Goal: Task Accomplishment & Management: Use online tool/utility

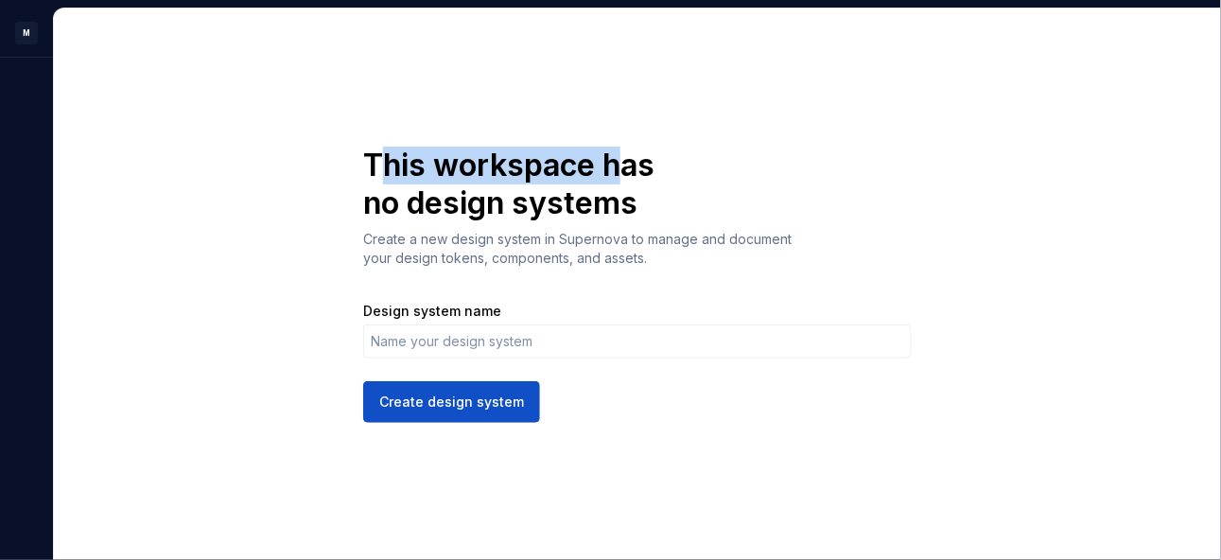
drag, startPoint x: 373, startPoint y: 166, endPoint x: 629, endPoint y: 162, distance: 255.3
click at [629, 162] on h1 "This workspace has no design systems" at bounding box center [527, 185] width 329 height 76
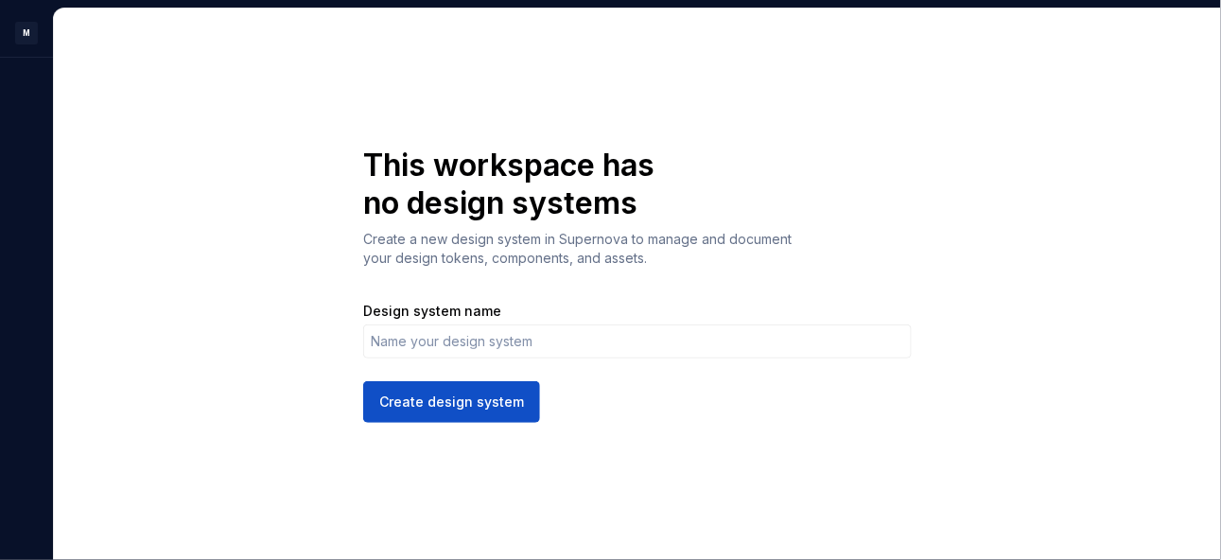
drag, startPoint x: 528, startPoint y: 341, endPoint x: 564, endPoint y: 328, distance: 39.2
click at [528, 341] on input "Design system name" at bounding box center [637, 341] width 548 height 34
drag, startPoint x: 1052, startPoint y: 308, endPoint x: 1036, endPoint y: 309, distance: 16.1
click at [1052, 308] on div "This workspace has no design systems Create a new design system in Supernova to…" at bounding box center [637, 284] width 1167 height 551
click at [656, 341] on input "Design system name" at bounding box center [637, 341] width 548 height 34
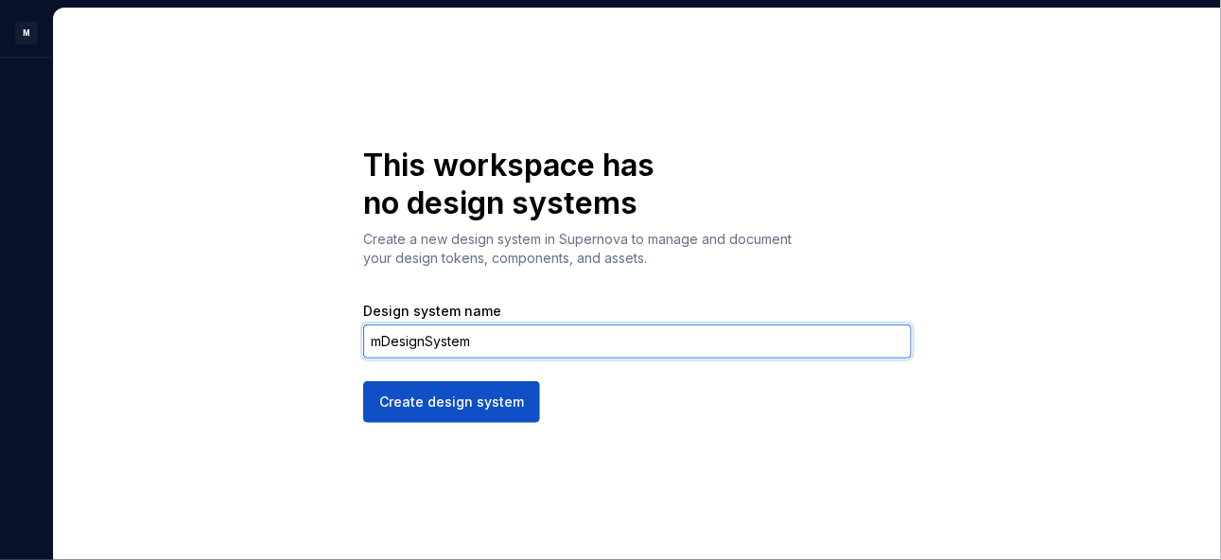
type input "mDesignSystem"
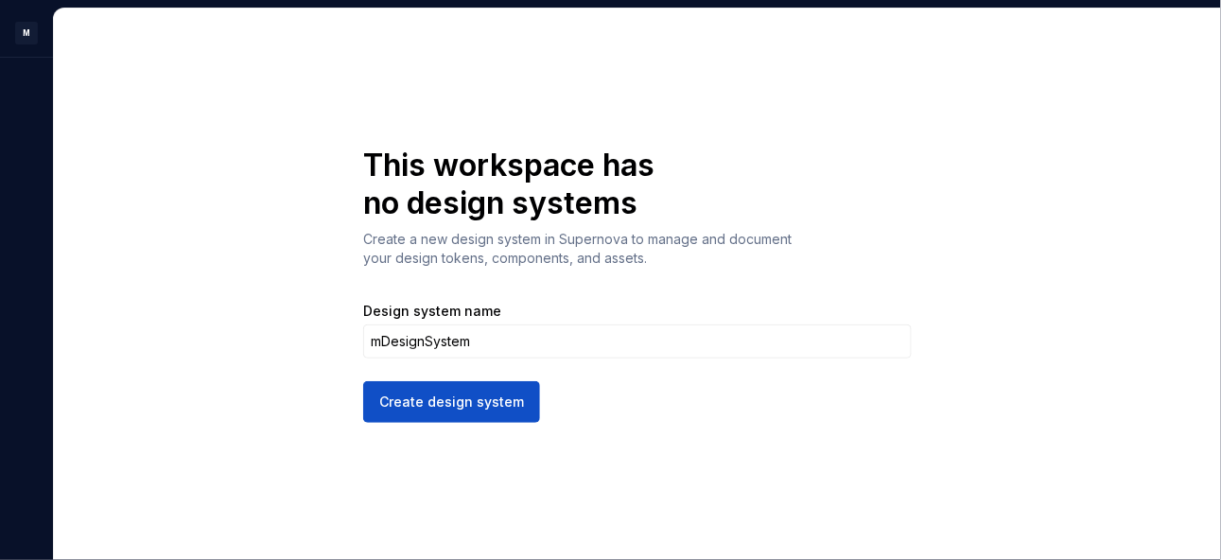
click at [479, 400] on span "Create design system" at bounding box center [451, 401] width 145 height 19
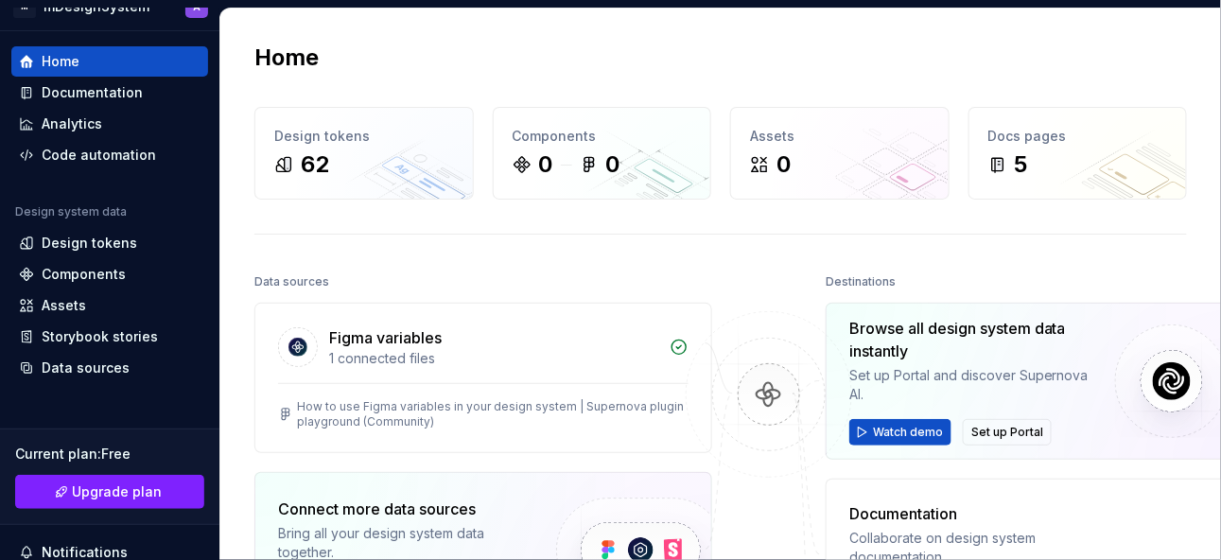
scroll to position [2, 0]
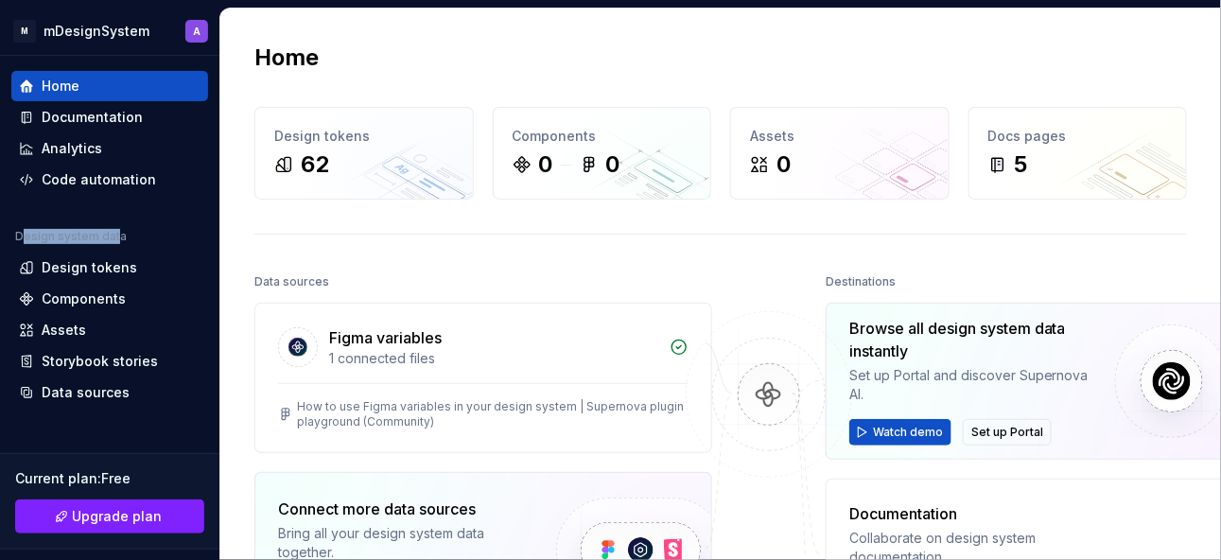
drag, startPoint x: 63, startPoint y: 234, endPoint x: 114, endPoint y: 234, distance: 51.1
click at [114, 234] on div "Design system data" at bounding box center [71, 236] width 112 height 15
click at [100, 263] on div "Design tokens" at bounding box center [89, 267] width 95 height 19
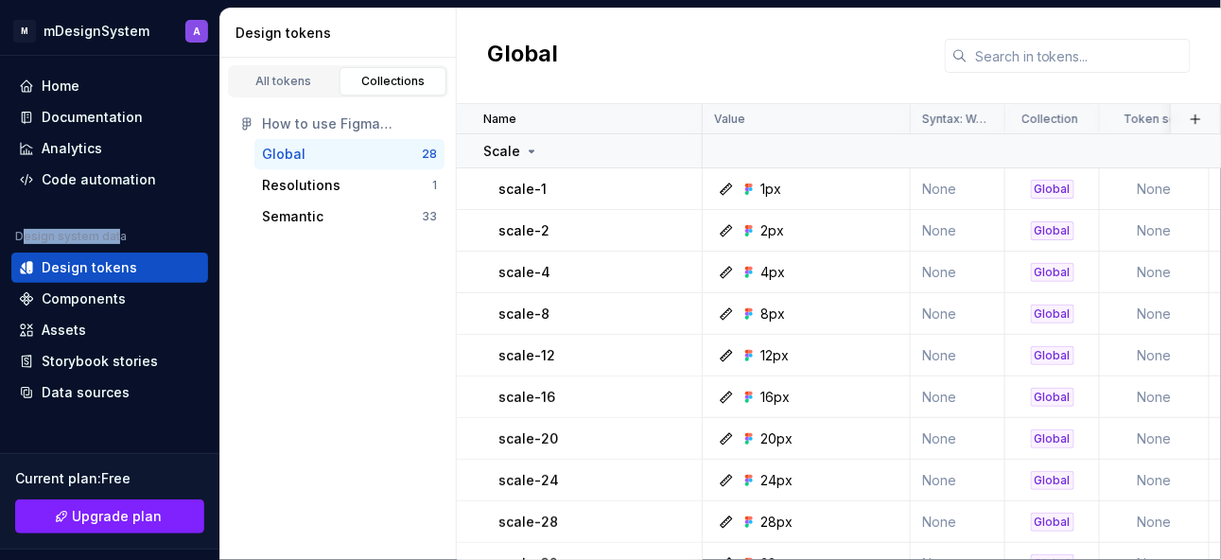
click at [307, 182] on div "Resolutions" at bounding box center [301, 185] width 78 height 19
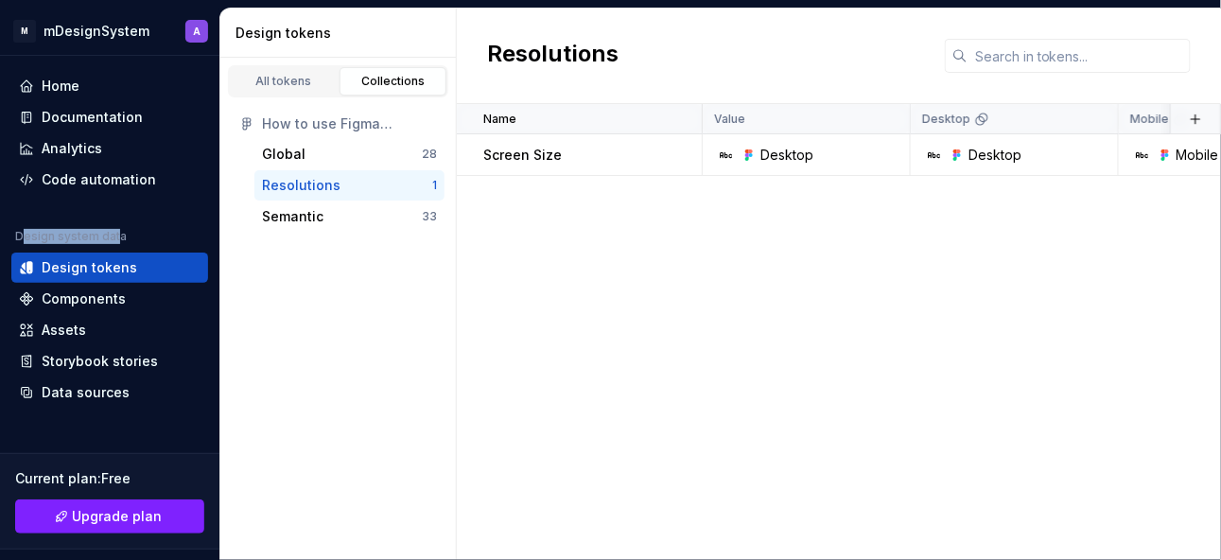
click at [297, 211] on div "Semantic" at bounding box center [292, 216] width 61 height 19
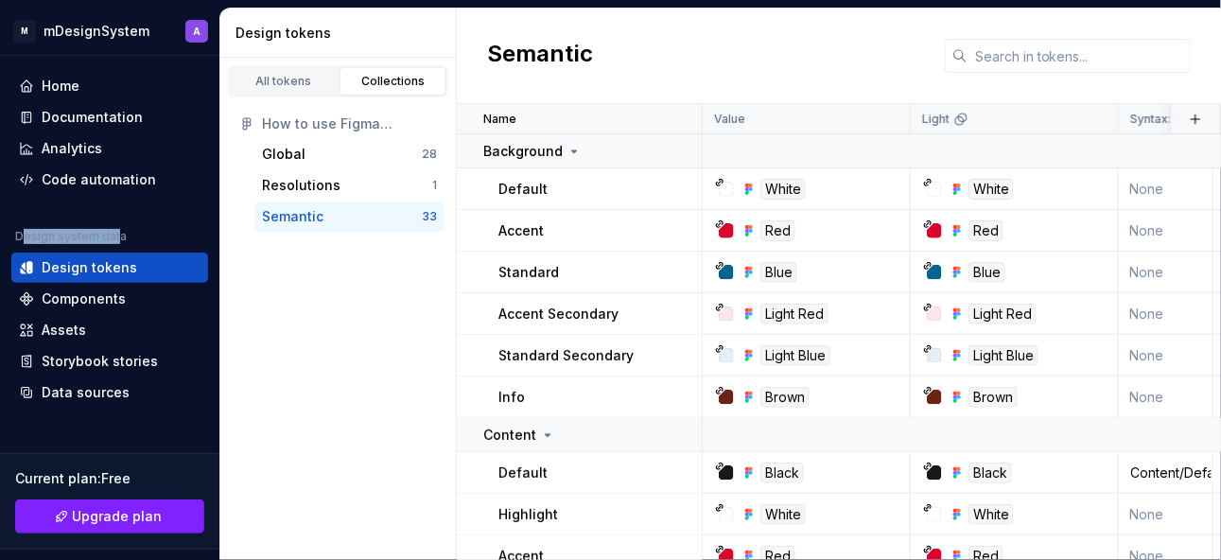
click at [292, 88] on link "All tokens" at bounding box center [284, 81] width 108 height 28
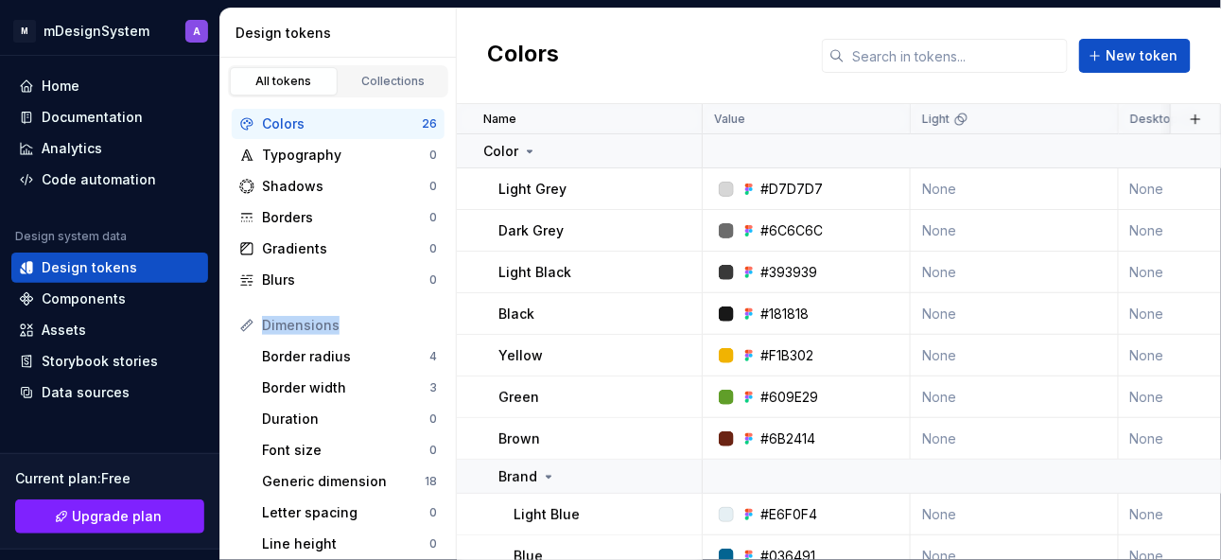
drag, startPoint x: 262, startPoint y: 327, endPoint x: 337, endPoint y: 326, distance: 74.7
click at [337, 326] on div "Dimensions" at bounding box center [349, 325] width 175 height 19
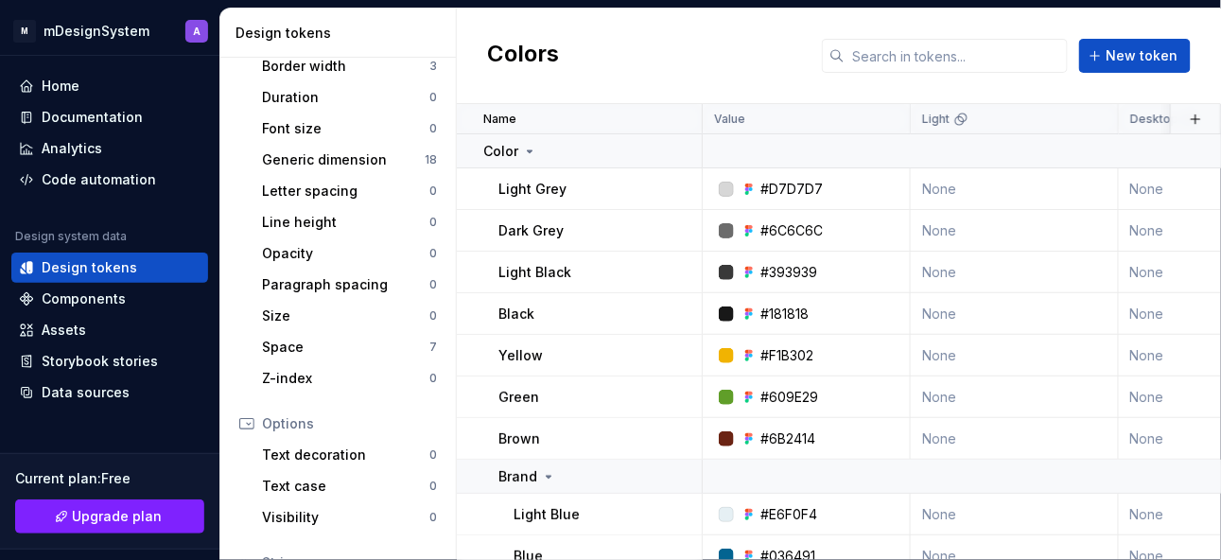
scroll to position [338, 0]
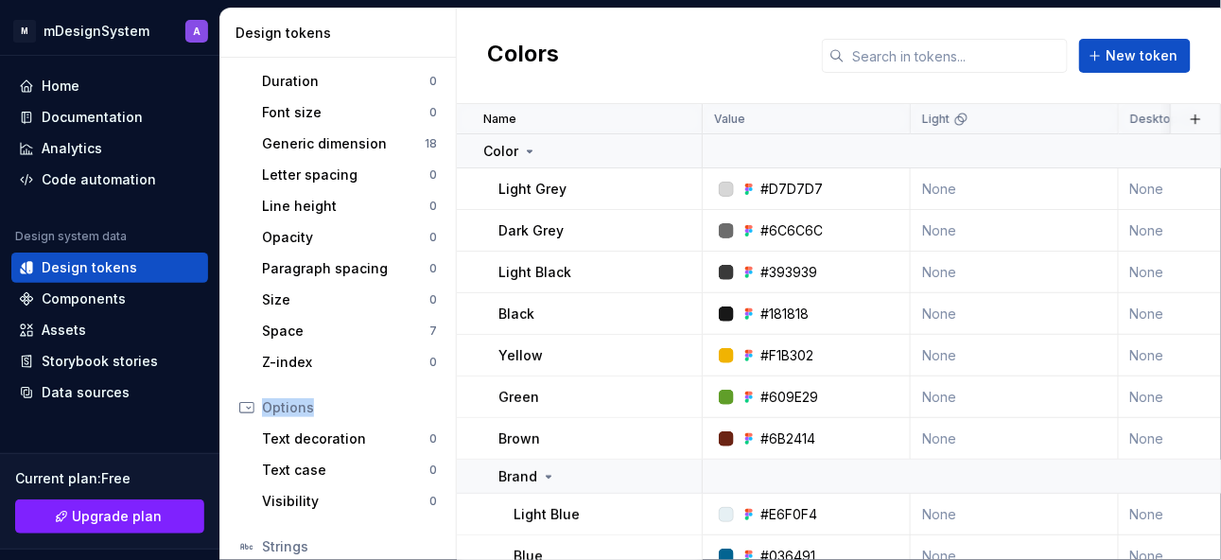
drag, startPoint x: 263, startPoint y: 409, endPoint x: 311, endPoint y: 411, distance: 48.3
click at [311, 411] on div "Options" at bounding box center [349, 407] width 175 height 19
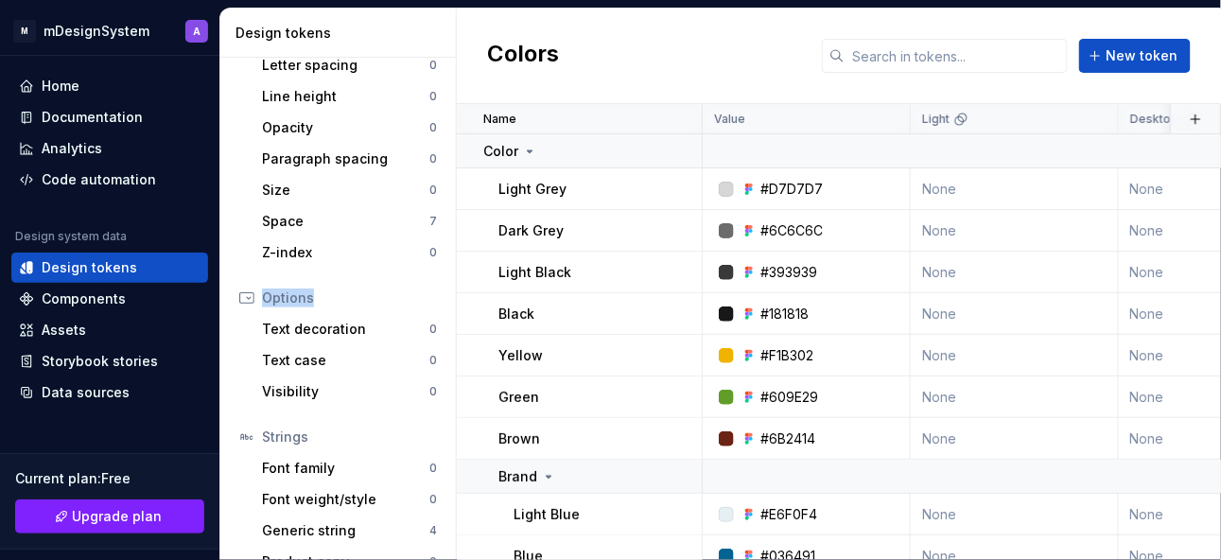
scroll to position [474, 0]
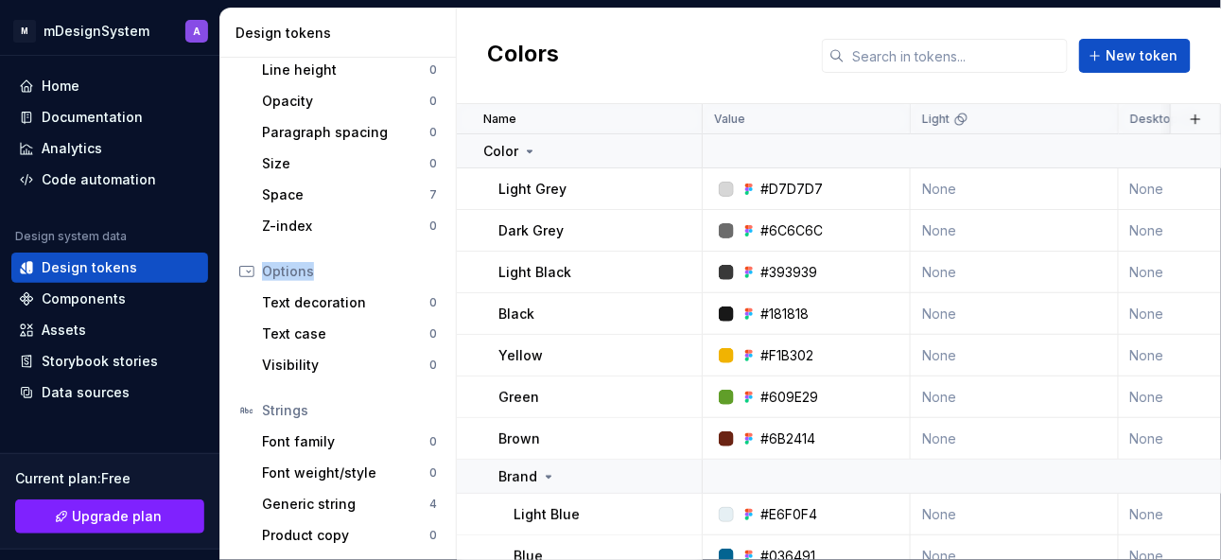
click at [342, 530] on div "Product copy" at bounding box center [345, 535] width 167 height 19
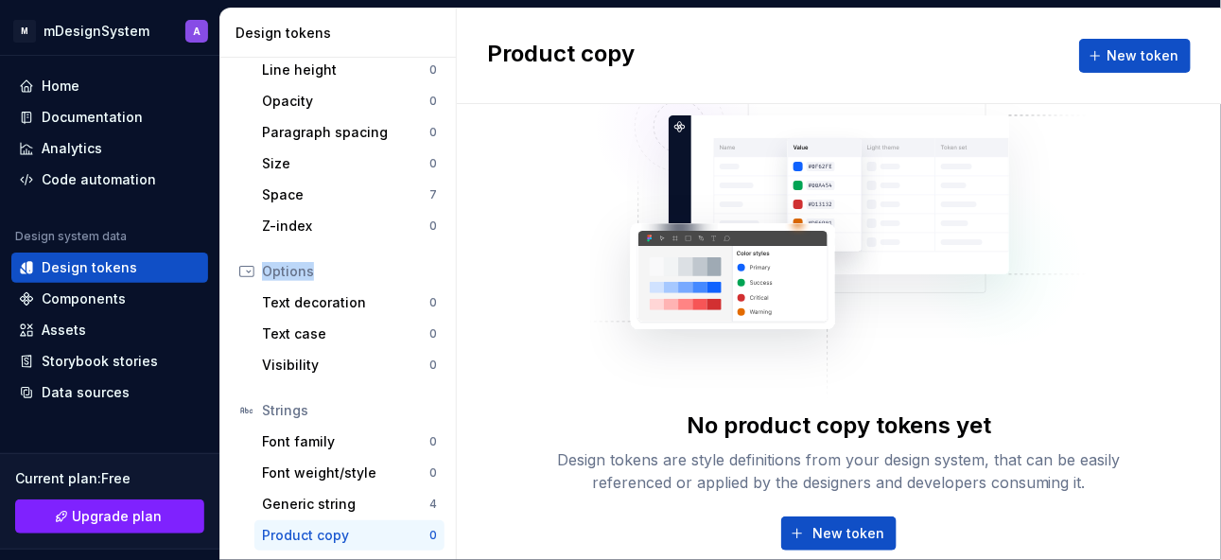
scroll to position [104, 0]
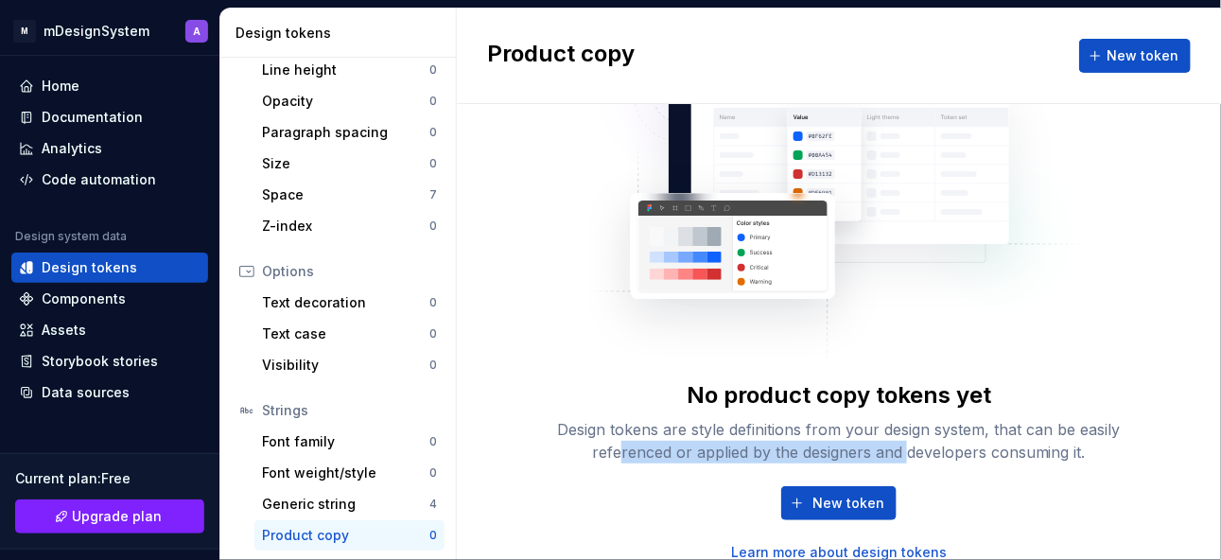
drag, startPoint x: 616, startPoint y: 451, endPoint x: 896, endPoint y: 451, distance: 279.9
click at [896, 451] on div "Design tokens are style definitions from your design system, that can be easily…" at bounding box center [838, 440] width 605 height 45
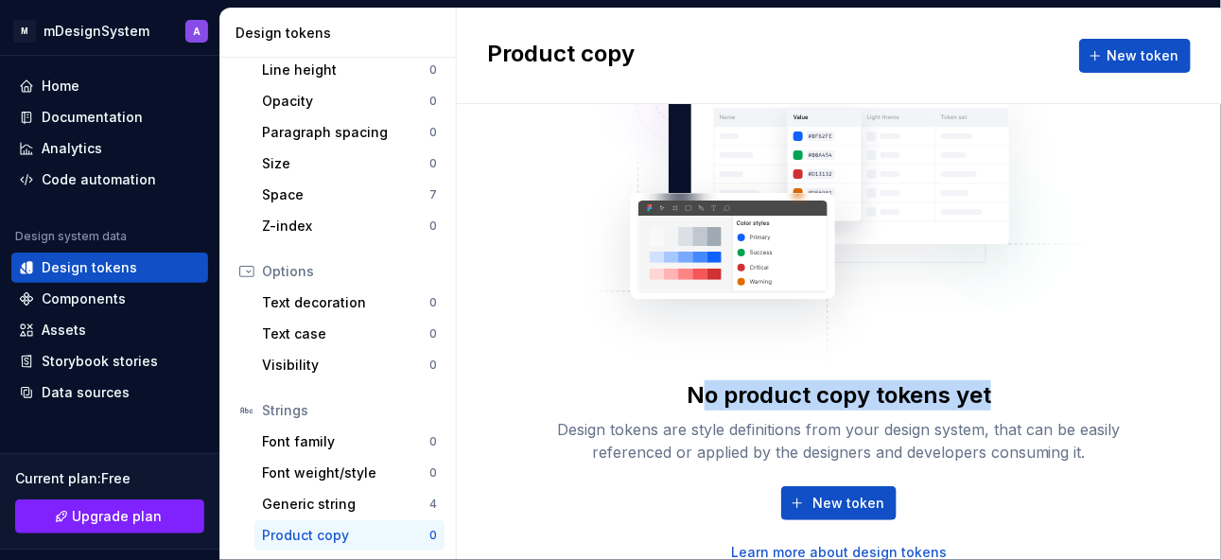
drag, startPoint x: 775, startPoint y: 387, endPoint x: 989, endPoint y: 387, distance: 213.7
click at [989, 387] on div "No product copy tokens yet Design tokens are style definitions from your design…" at bounding box center [838, 421] width 605 height 83
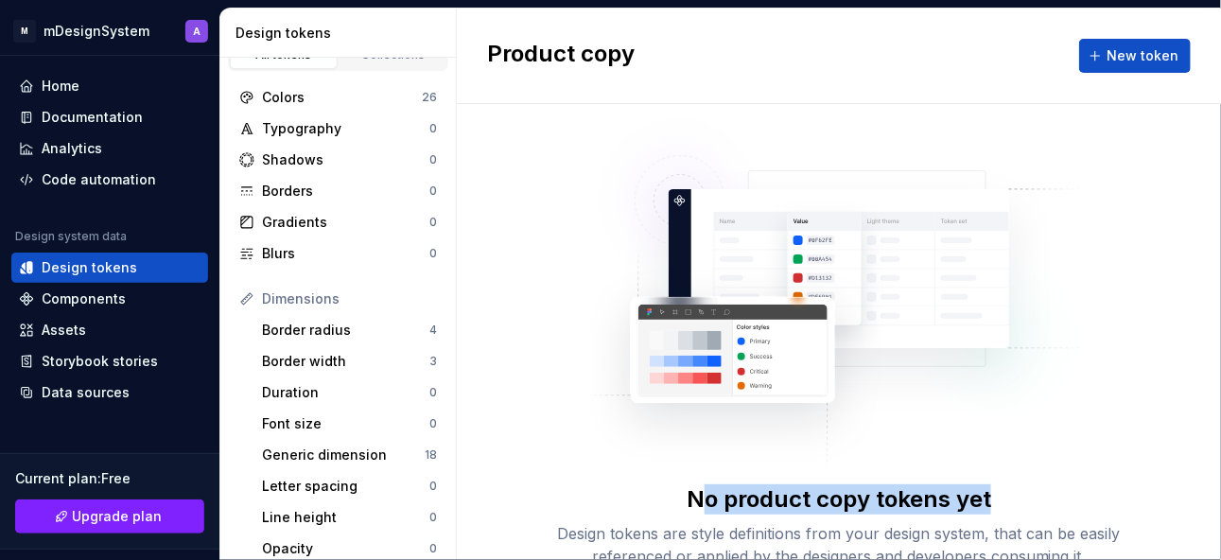
scroll to position [0, 0]
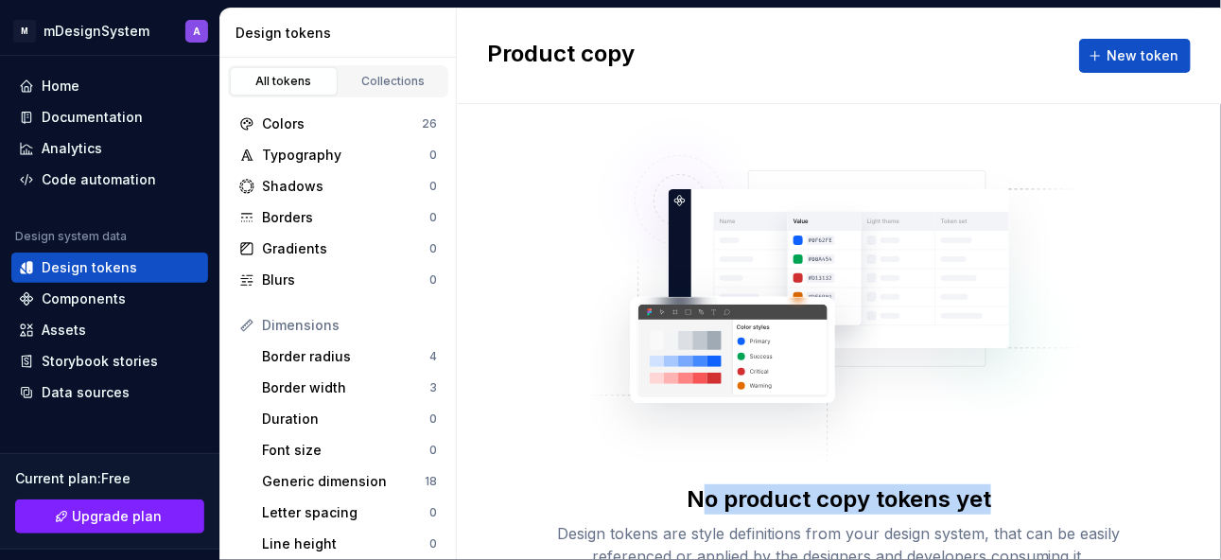
click at [398, 84] on div "Collections" at bounding box center [393, 81] width 95 height 15
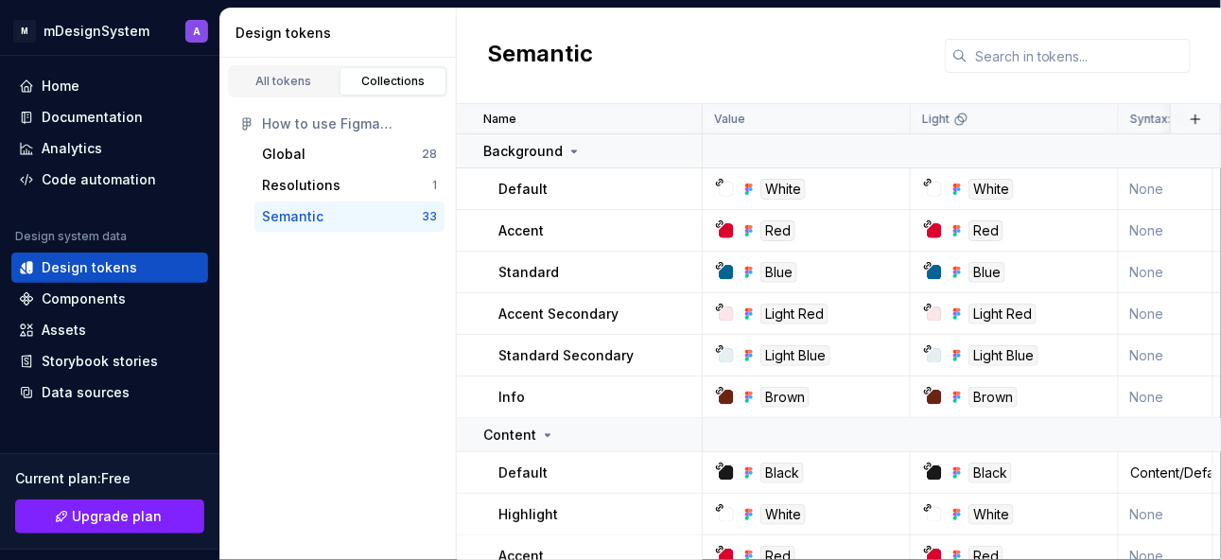
click at [290, 158] on div "Global" at bounding box center [283, 154] width 43 height 19
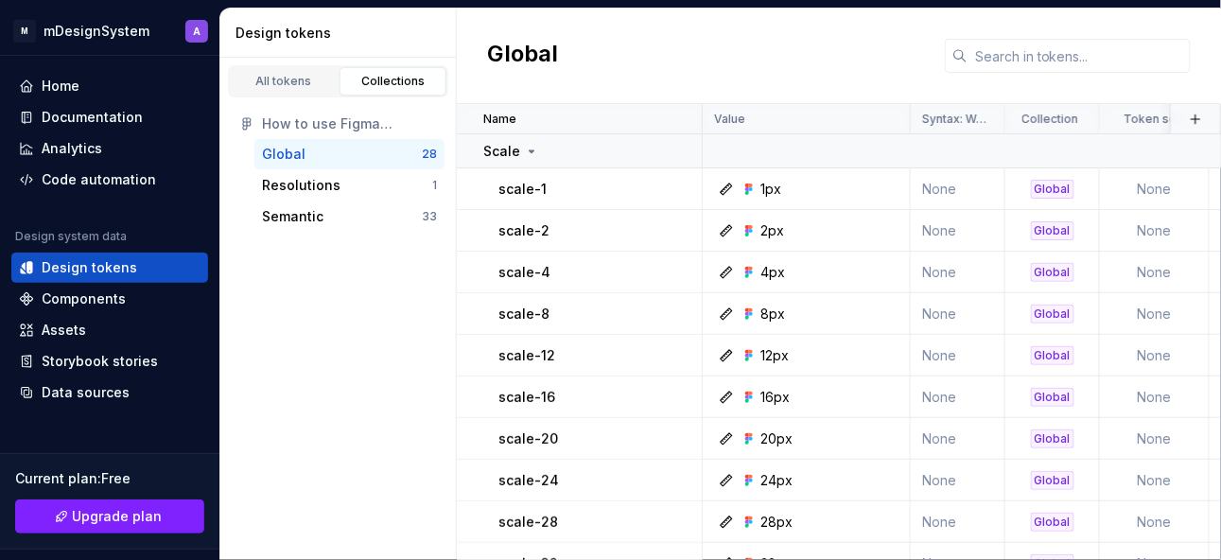
click at [504, 148] on p "Scale" at bounding box center [501, 151] width 37 height 19
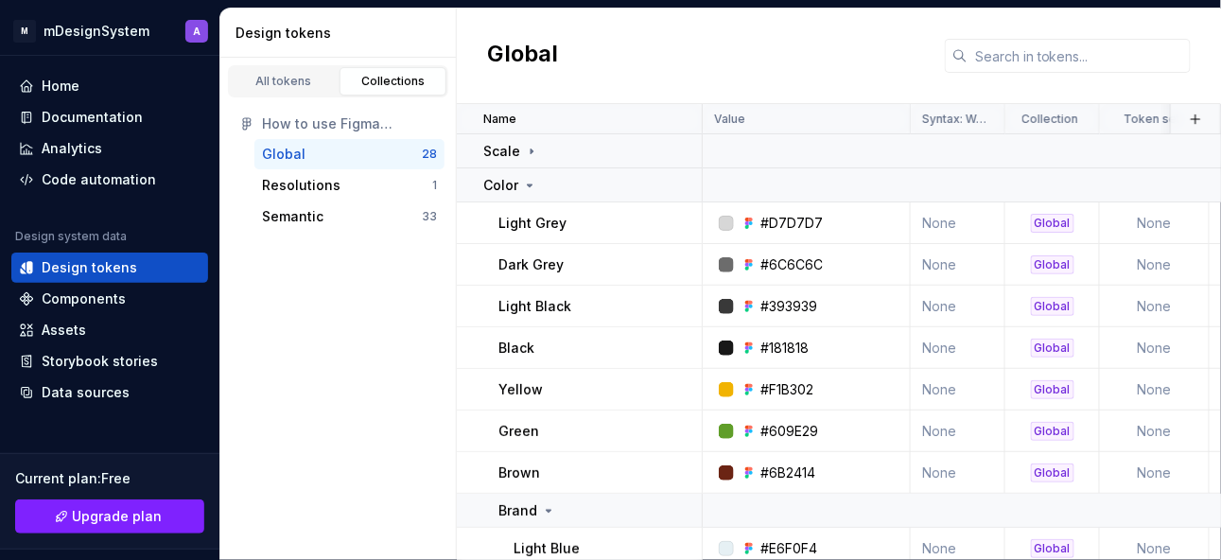
click at [489, 182] on p "Color" at bounding box center [500, 185] width 35 height 19
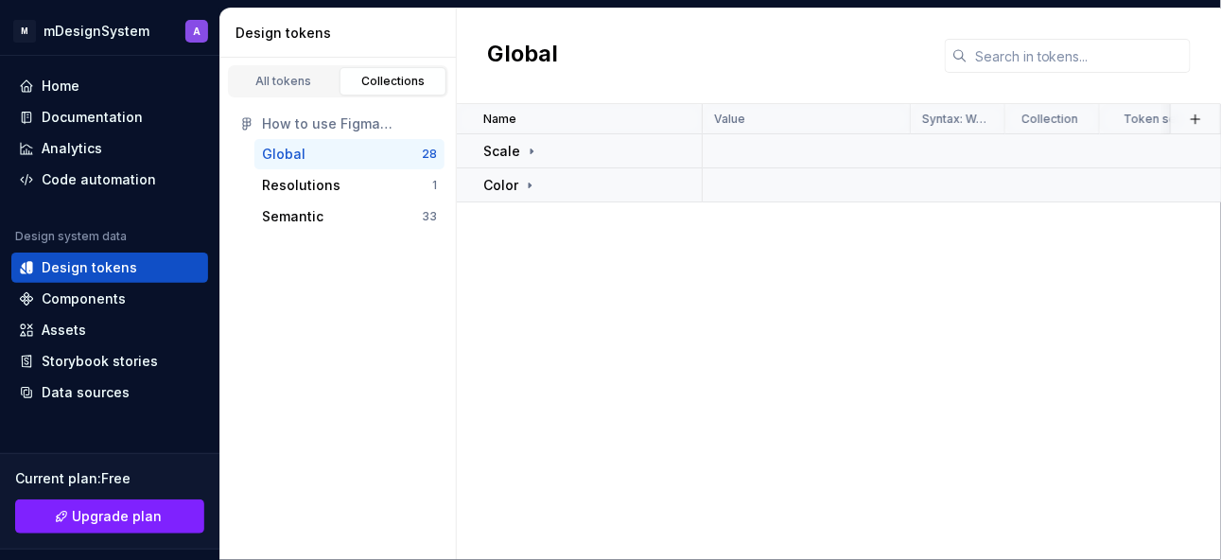
click at [294, 191] on div "Resolutions" at bounding box center [301, 185] width 78 height 19
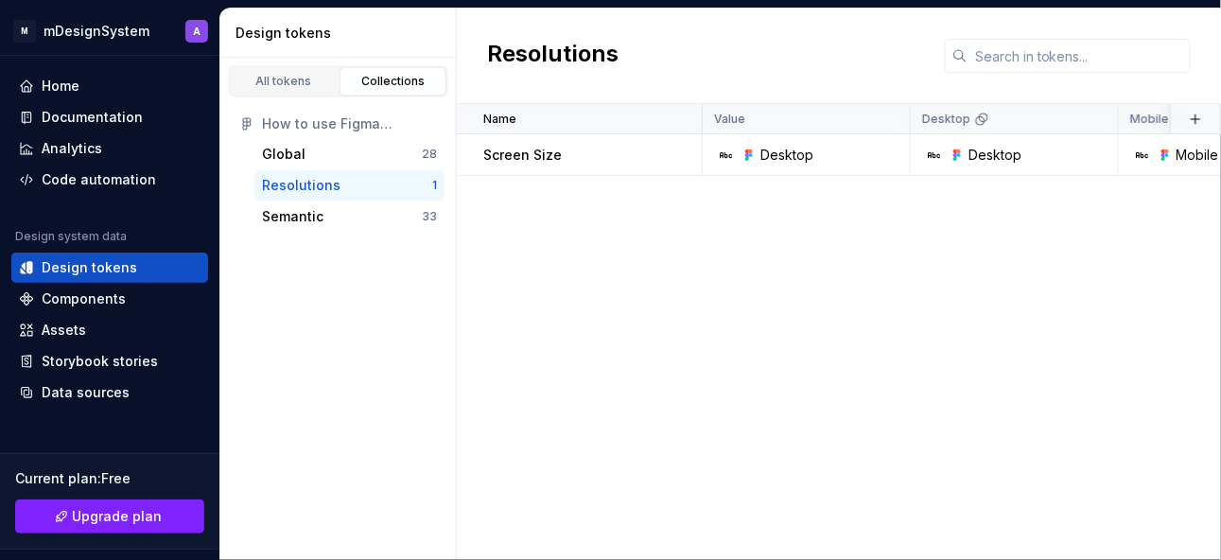
click at [294, 212] on div "Semantic" at bounding box center [292, 216] width 61 height 19
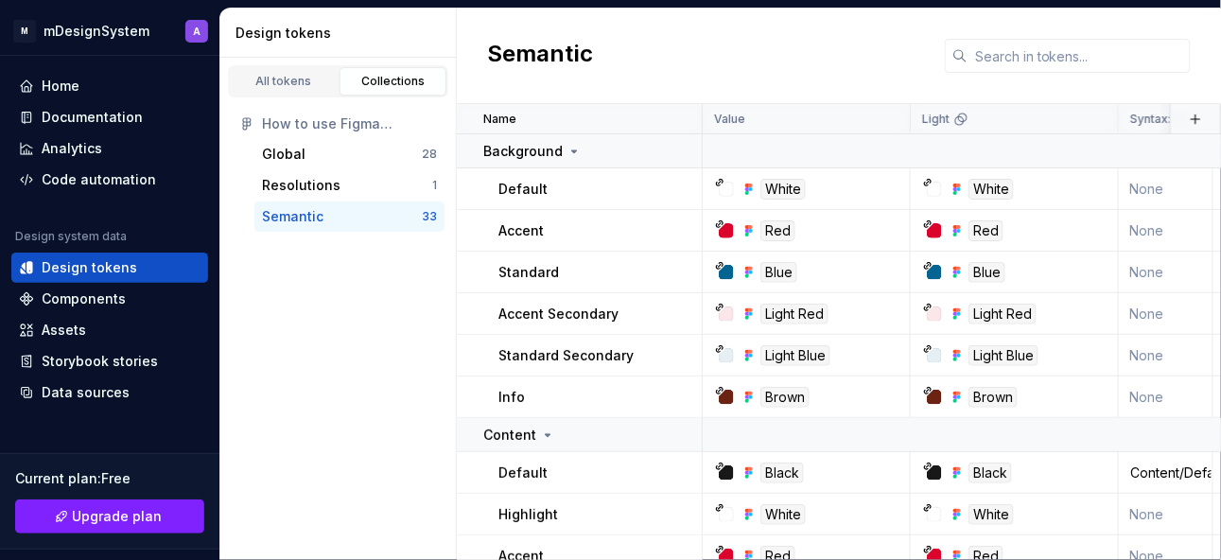
click at [292, 150] on div "Global" at bounding box center [283, 154] width 43 height 19
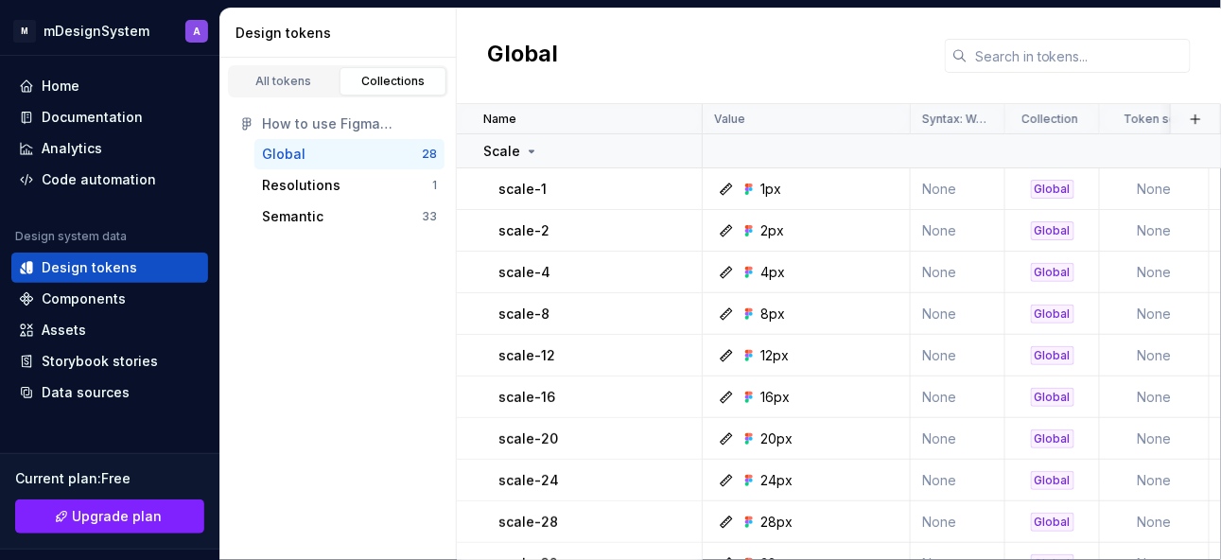
click at [504, 148] on p "Scale" at bounding box center [501, 151] width 37 height 19
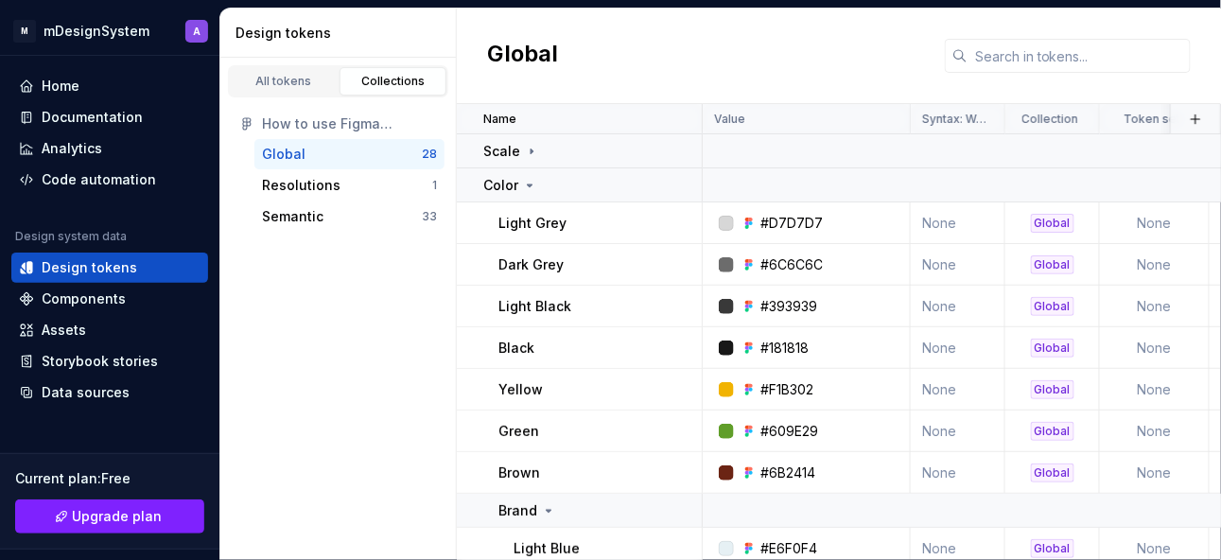
click at [500, 186] on p "Color" at bounding box center [500, 185] width 35 height 19
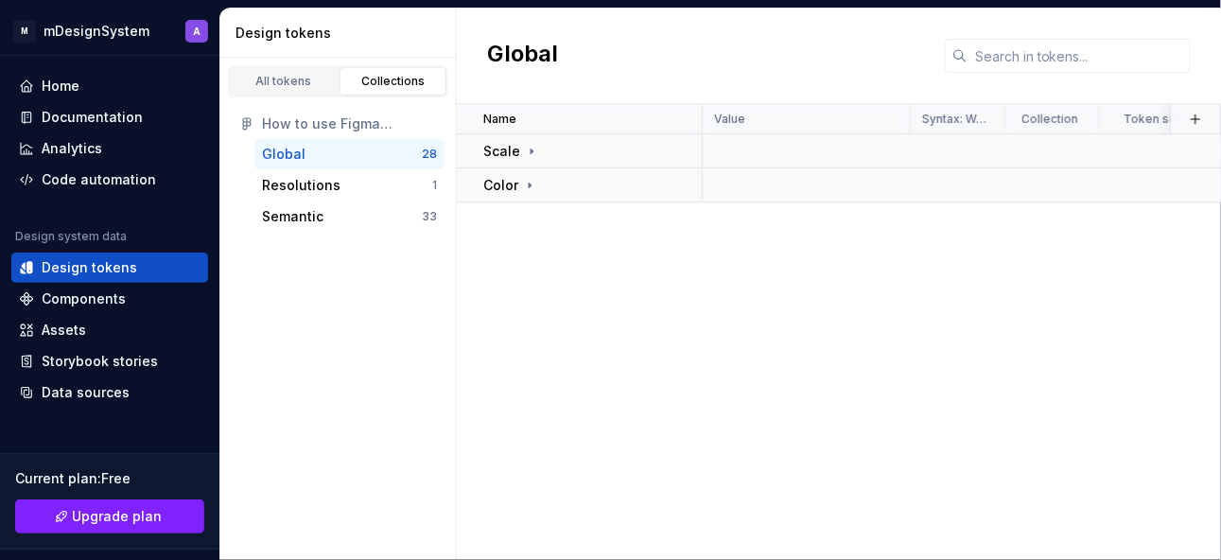
click at [505, 151] on p "Scale" at bounding box center [501, 151] width 37 height 19
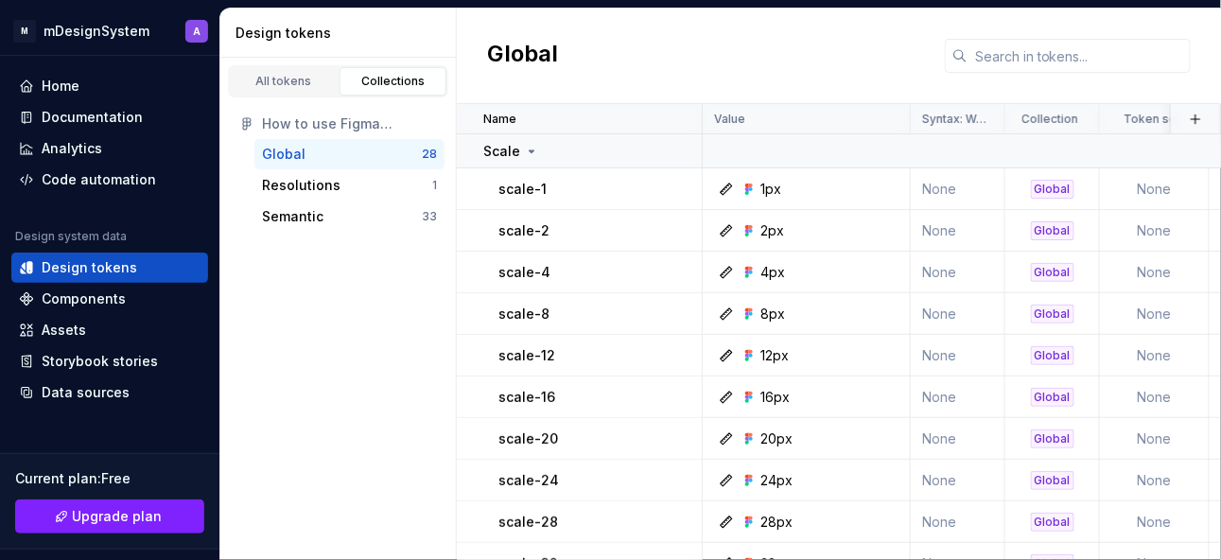
click at [505, 151] on p "Scale" at bounding box center [501, 151] width 37 height 19
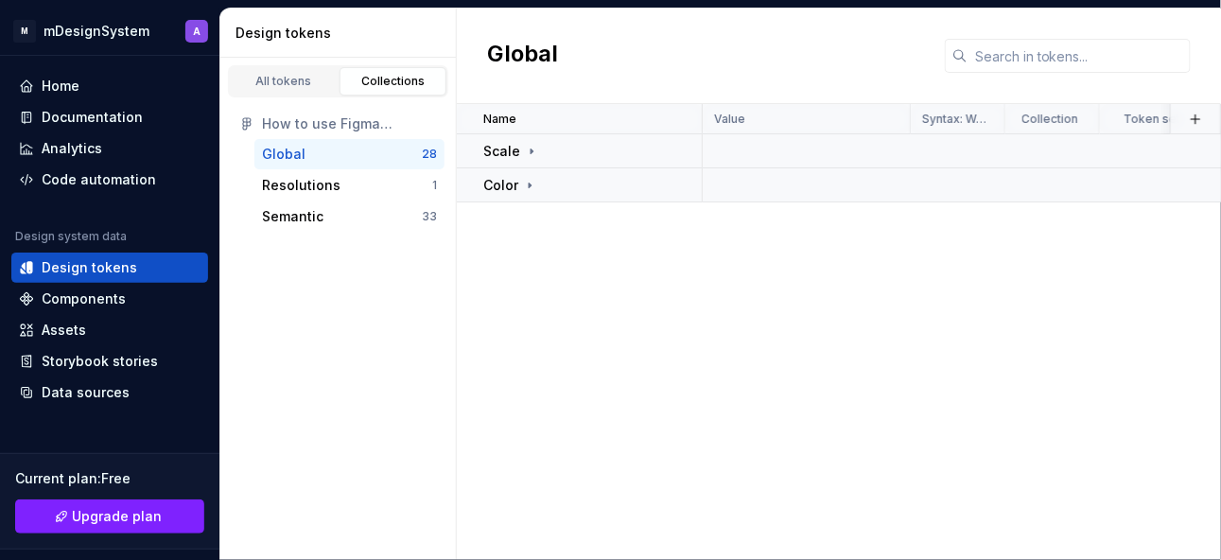
click at [500, 180] on p "Color" at bounding box center [500, 185] width 35 height 19
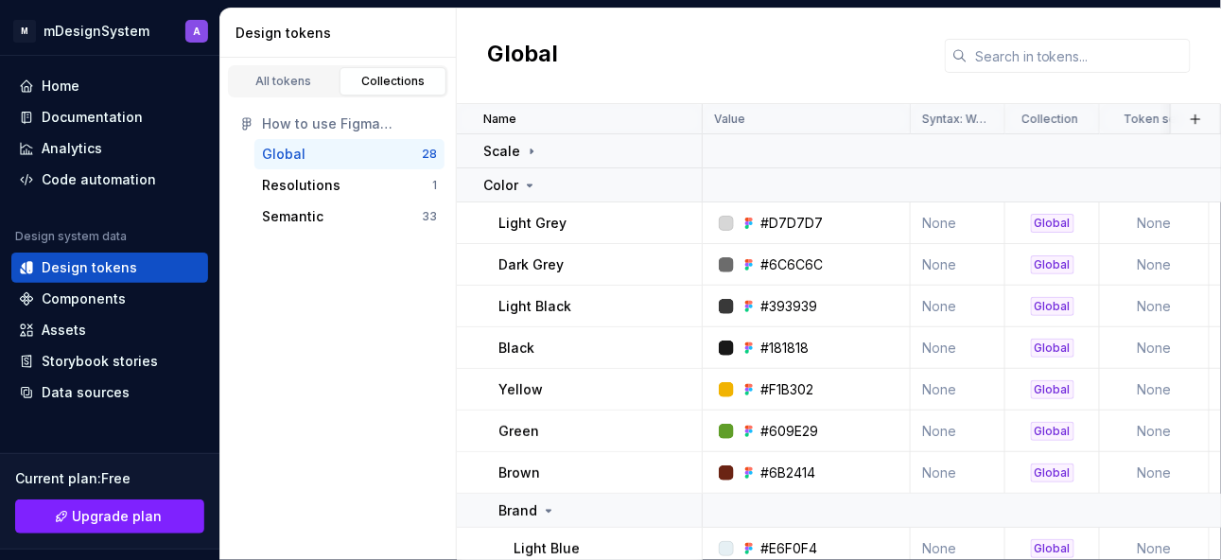
click at [500, 180] on p "Color" at bounding box center [500, 185] width 35 height 19
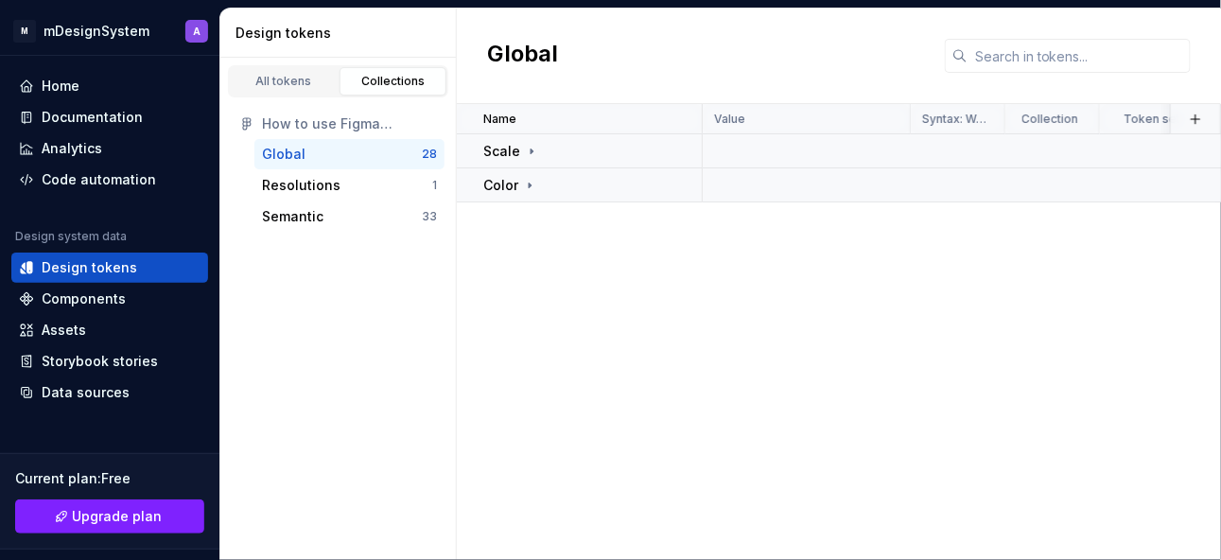
click at [320, 187] on div "Resolutions" at bounding box center [301, 185] width 78 height 19
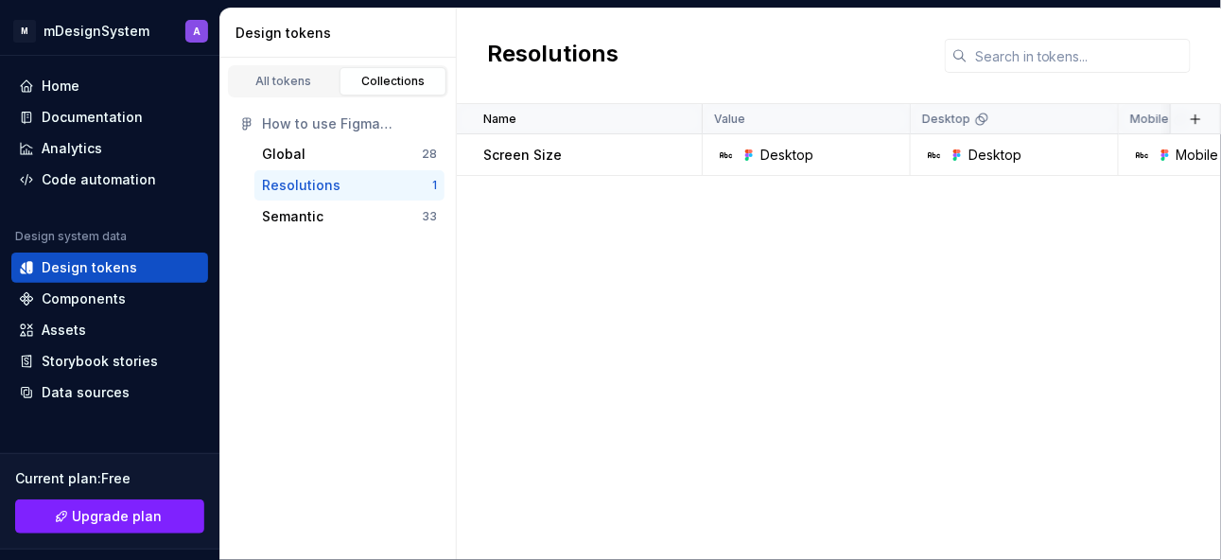
click at [304, 220] on div "Semantic" at bounding box center [292, 216] width 61 height 19
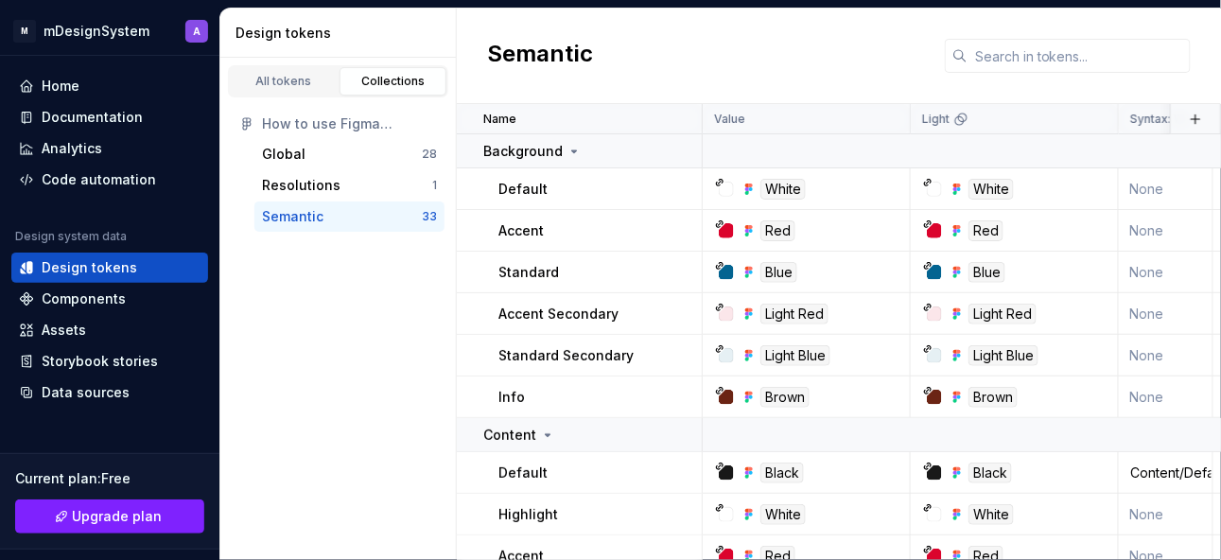
click at [566, 152] on icon at bounding box center [573, 151] width 15 height 15
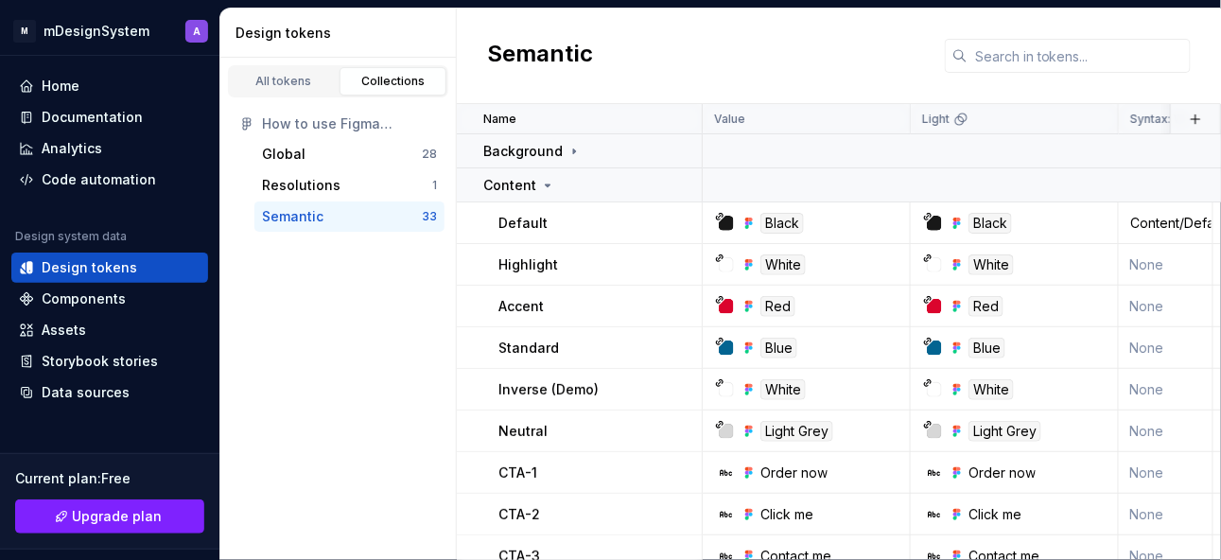
click at [535, 176] on div "Content" at bounding box center [519, 185] width 72 height 19
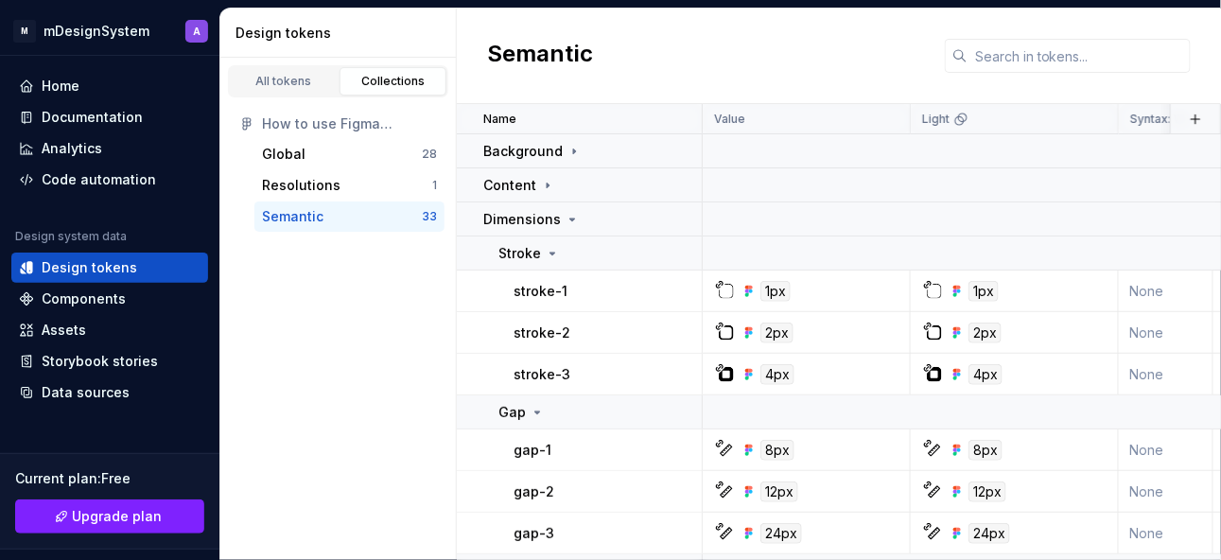
click at [519, 224] on p "Dimensions" at bounding box center [522, 219] width 78 height 19
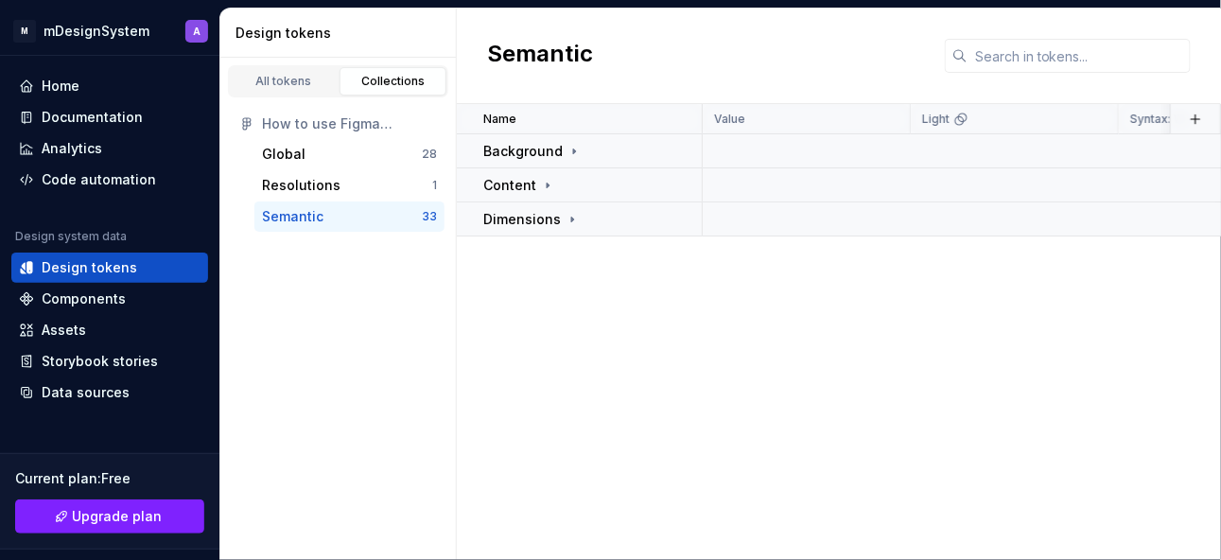
click at [537, 154] on p "Background" at bounding box center [522, 151] width 79 height 19
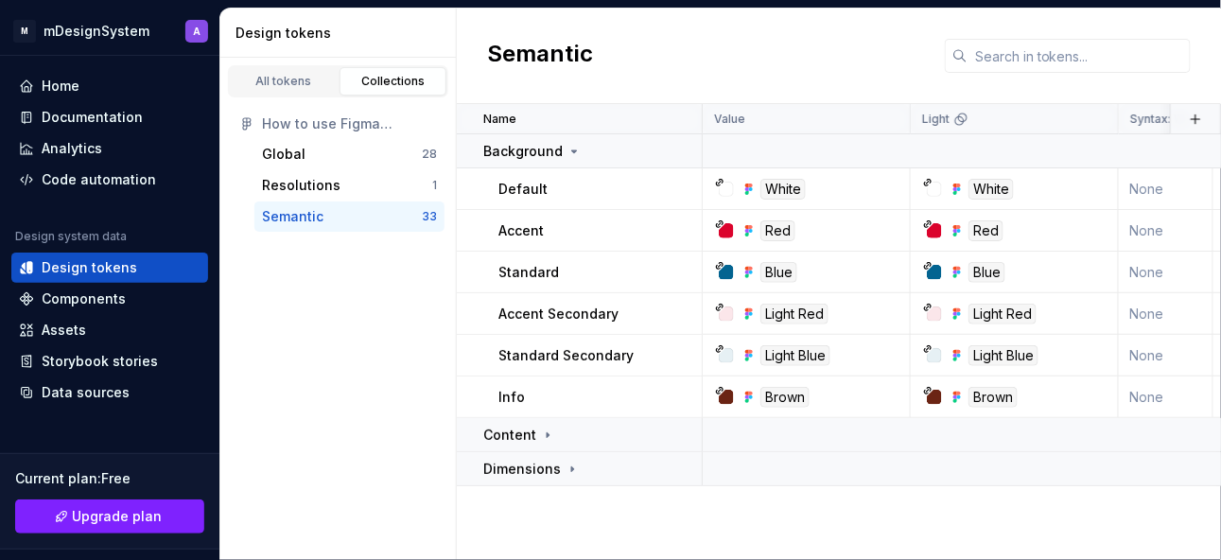
click at [0, 0] on button "Collapse sidebar" at bounding box center [0, 0] width 0 height 0
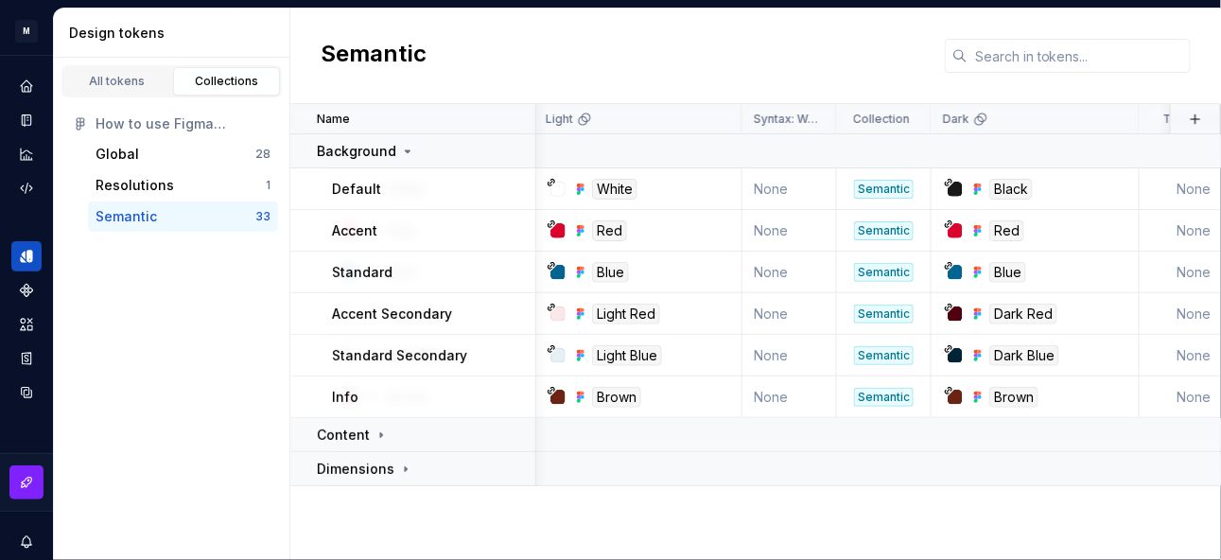
scroll to position [0, 210]
drag, startPoint x: 836, startPoint y: 115, endPoint x: 858, endPoint y: 115, distance: 21.7
click at [858, 115] on div "Collection" at bounding box center [884, 119] width 95 height 30
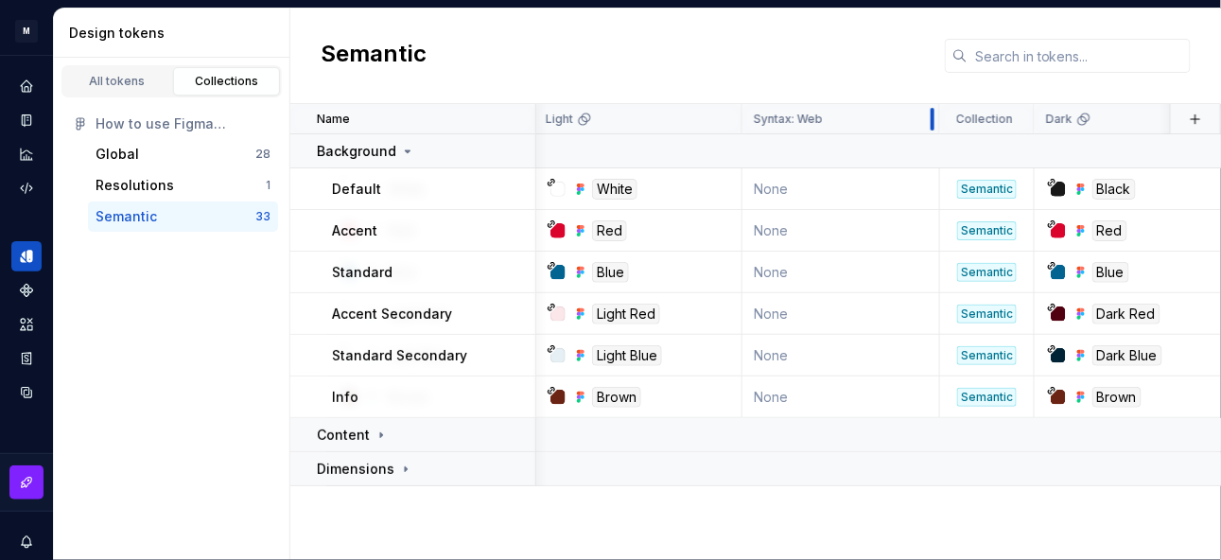
drag, startPoint x: 826, startPoint y: 116, endPoint x: 929, endPoint y: 117, distance: 102.1
click at [929, 117] on div at bounding box center [932, 119] width 15 height 30
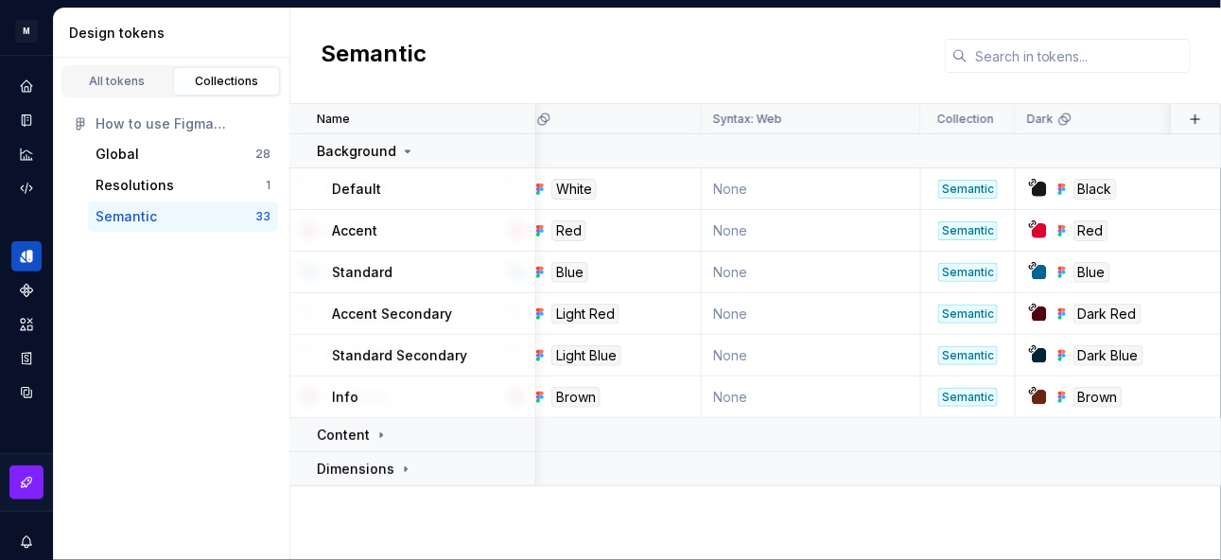
scroll to position [0, 0]
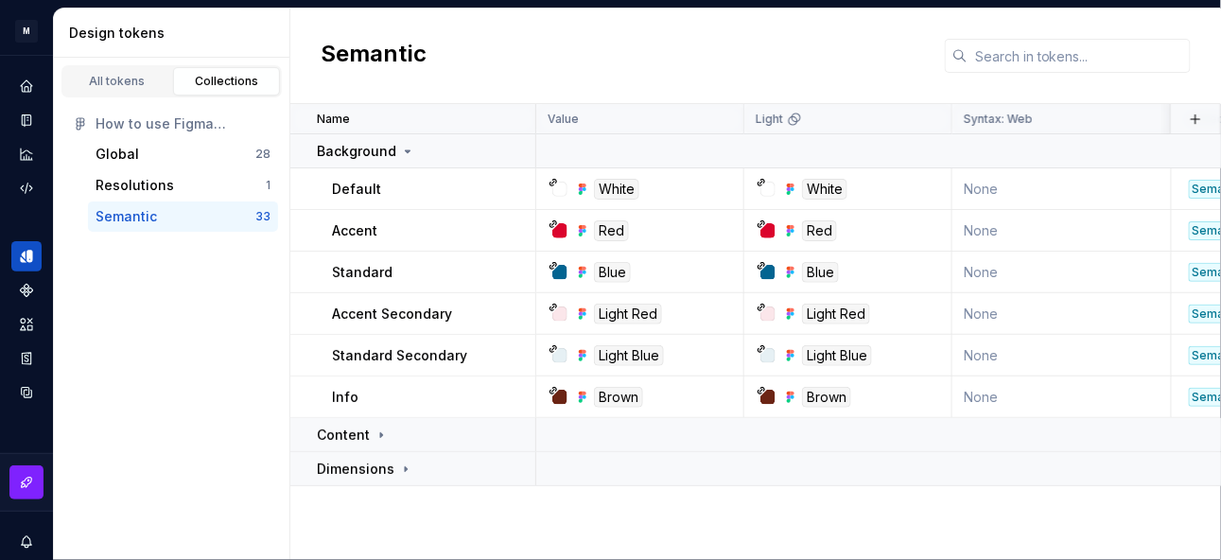
click at [1194, 117] on button "button" at bounding box center [1195, 119] width 26 height 26
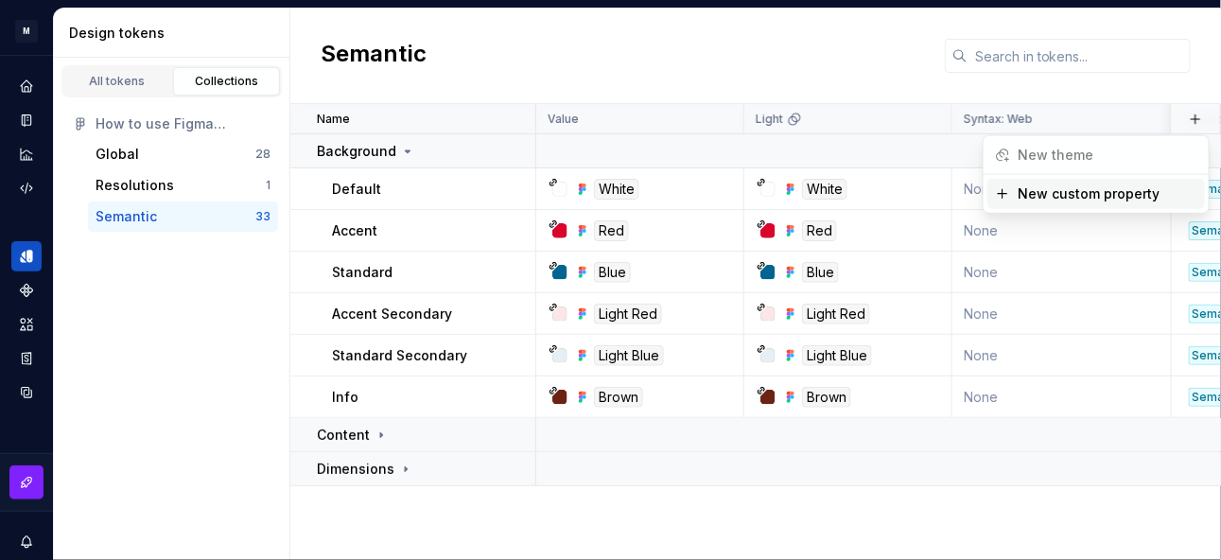
click at [703, 43] on div "Semantic" at bounding box center [755, 56] width 930 height 95
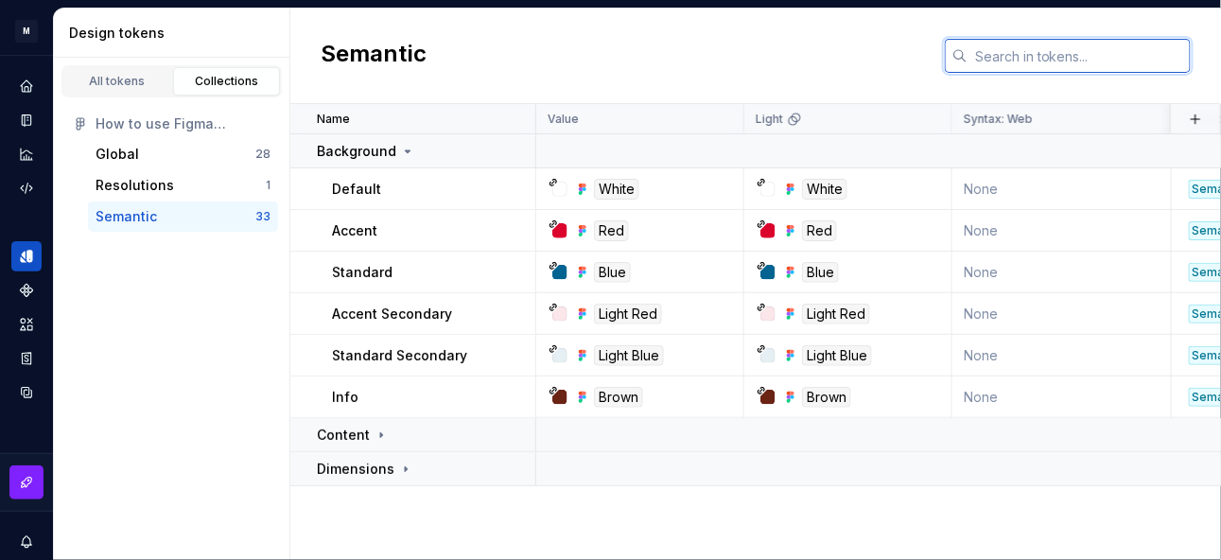
click at [1012, 50] on input "text" at bounding box center [1078, 56] width 223 height 34
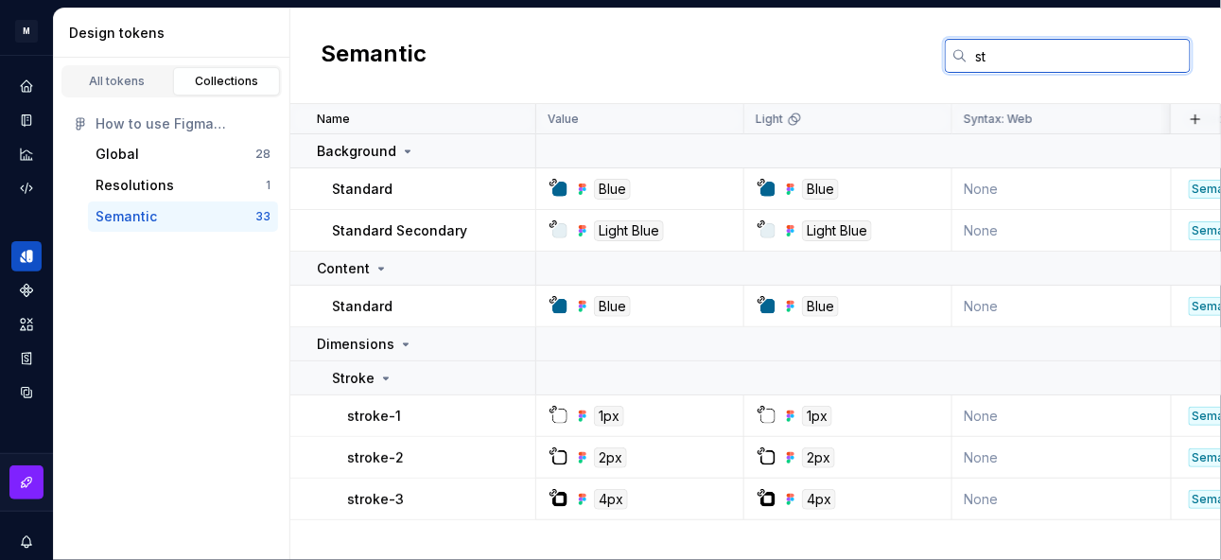
type input "s"
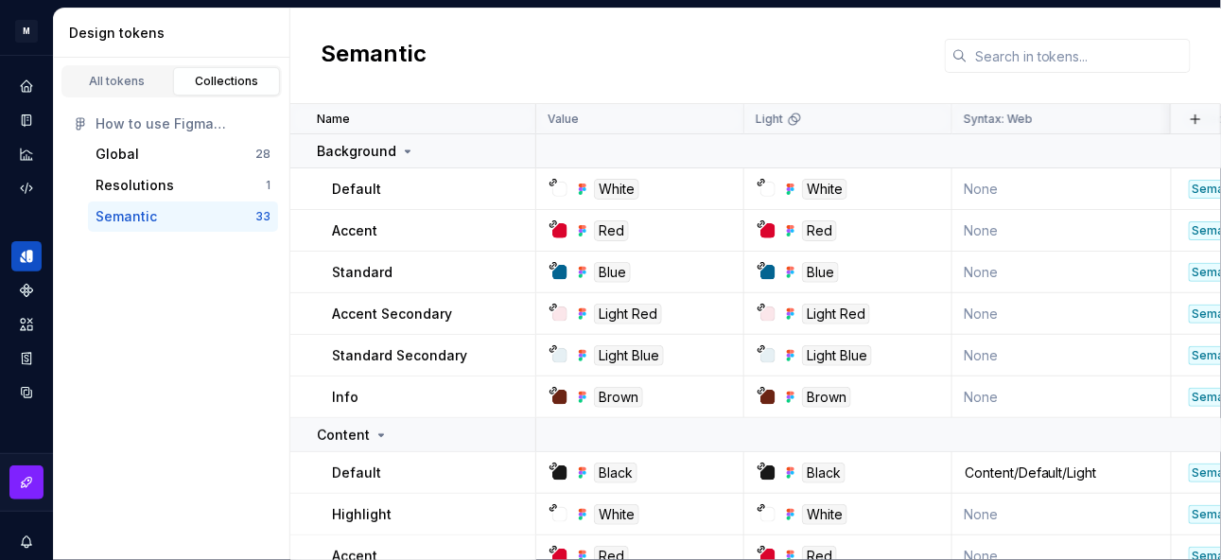
click at [107, 82] on div "All tokens" at bounding box center [117, 81] width 95 height 15
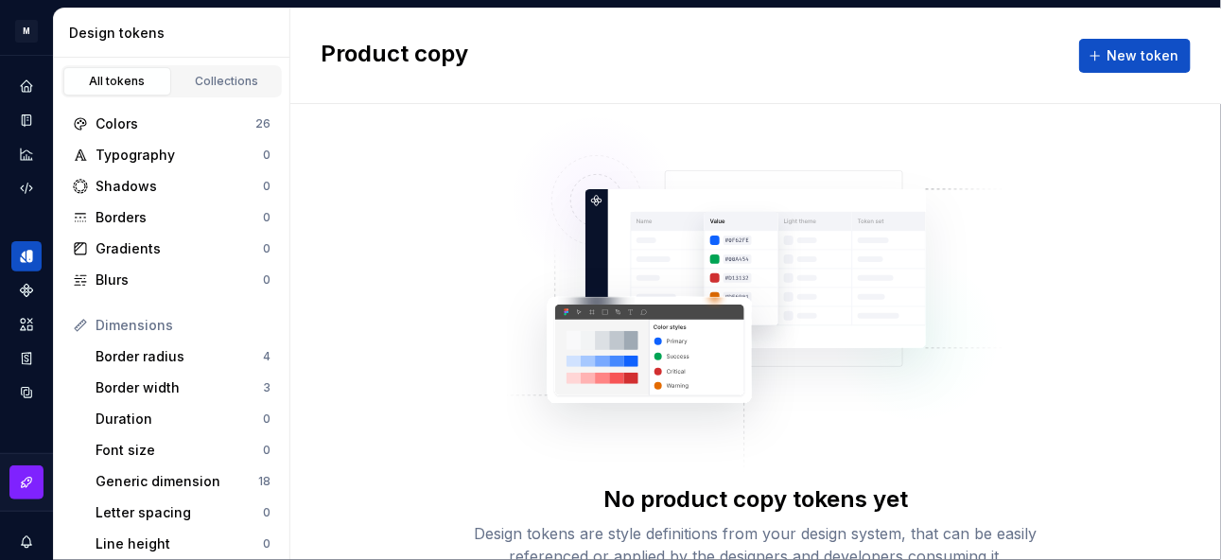
click at [153, 118] on div "Colors" at bounding box center [175, 123] width 160 height 19
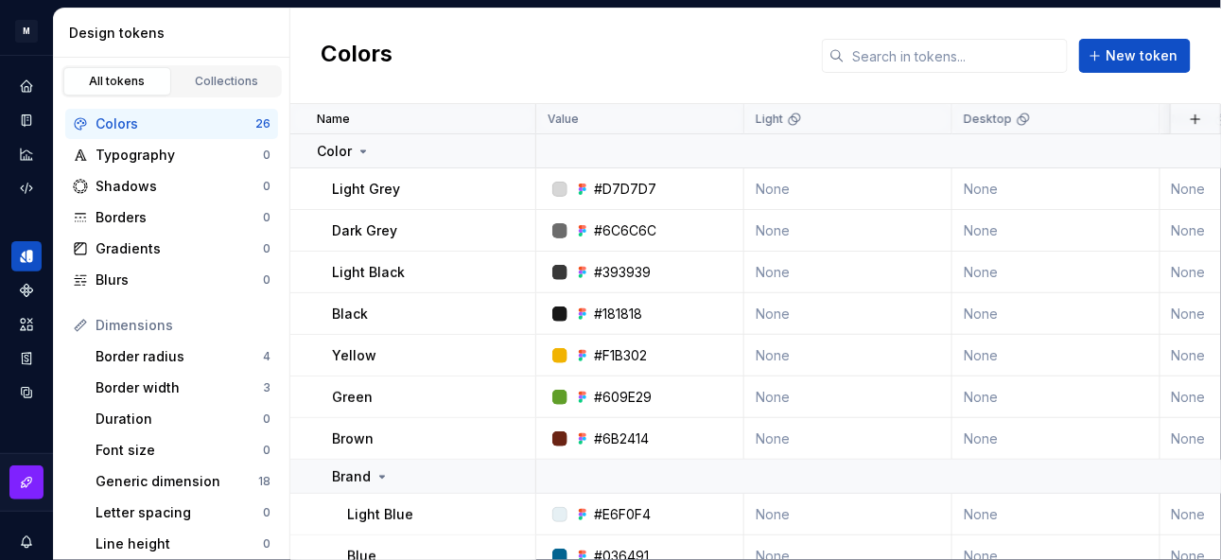
scroll to position [82, 0]
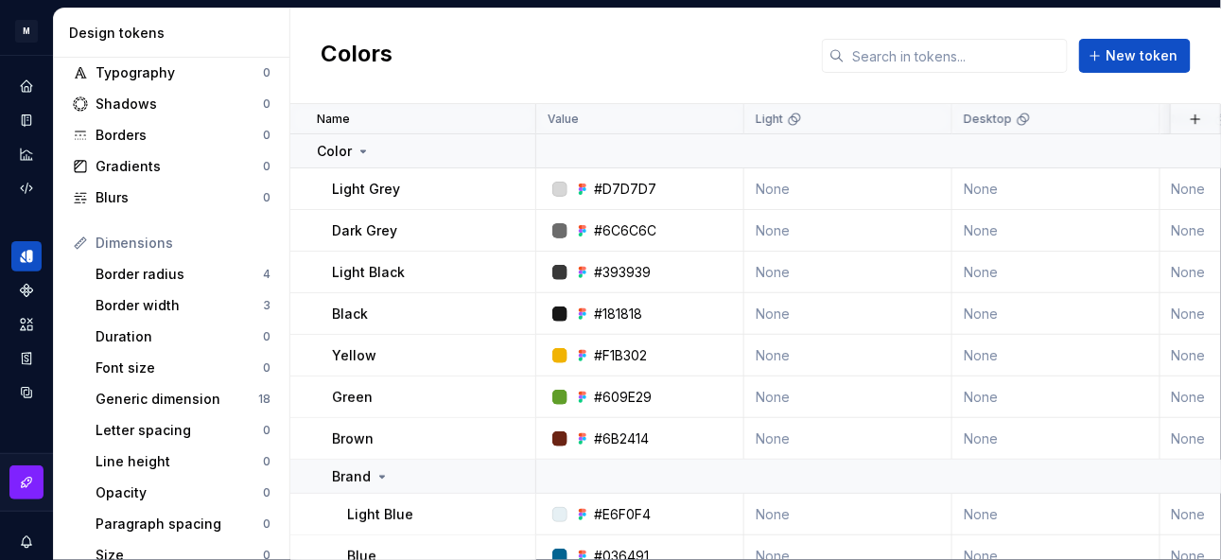
click at [146, 276] on div "Border radius" at bounding box center [178, 274] width 167 height 19
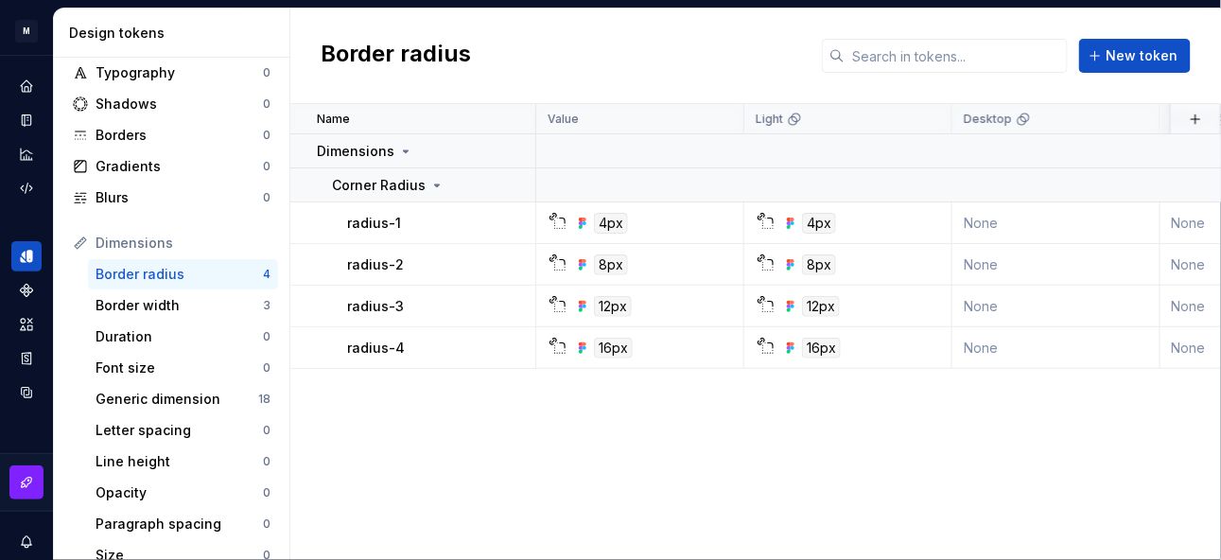
click at [167, 305] on div "Border width" at bounding box center [178, 305] width 167 height 19
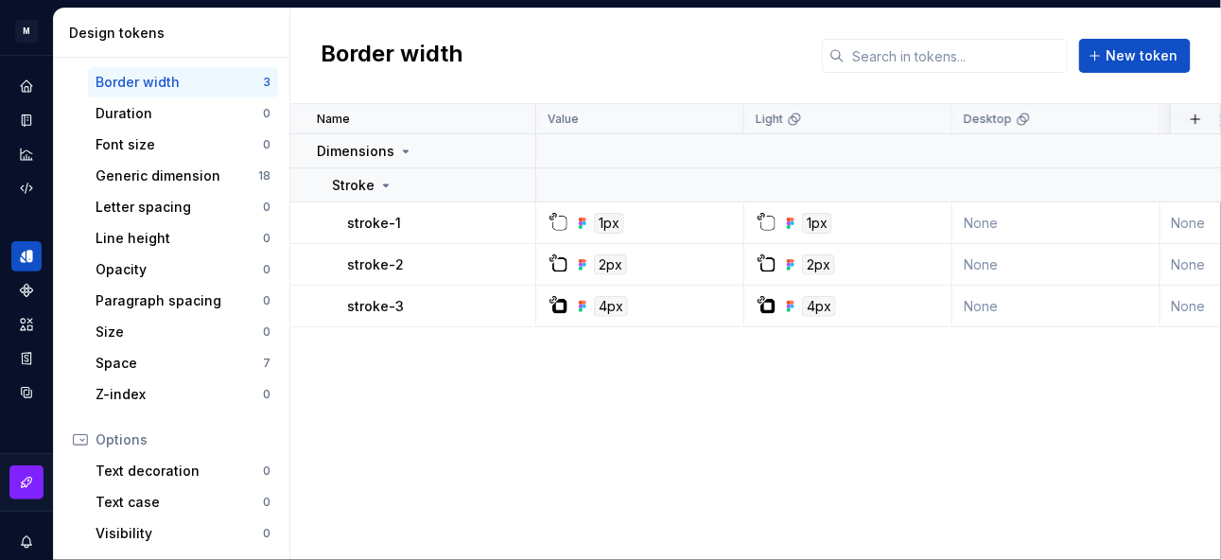
scroll to position [335, 0]
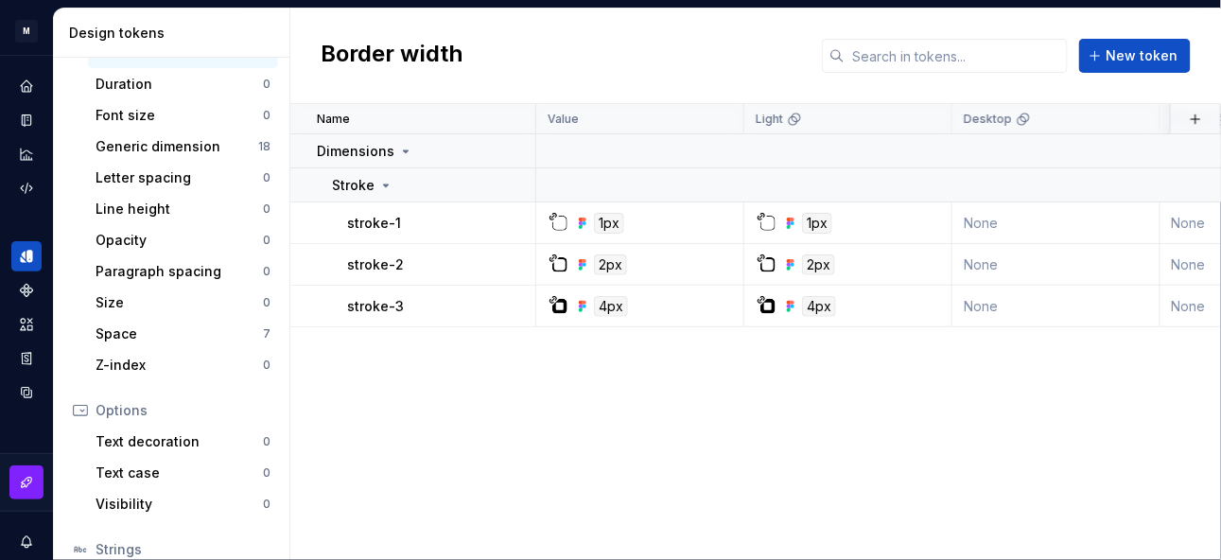
click at [165, 145] on div "Generic dimension" at bounding box center [176, 146] width 163 height 19
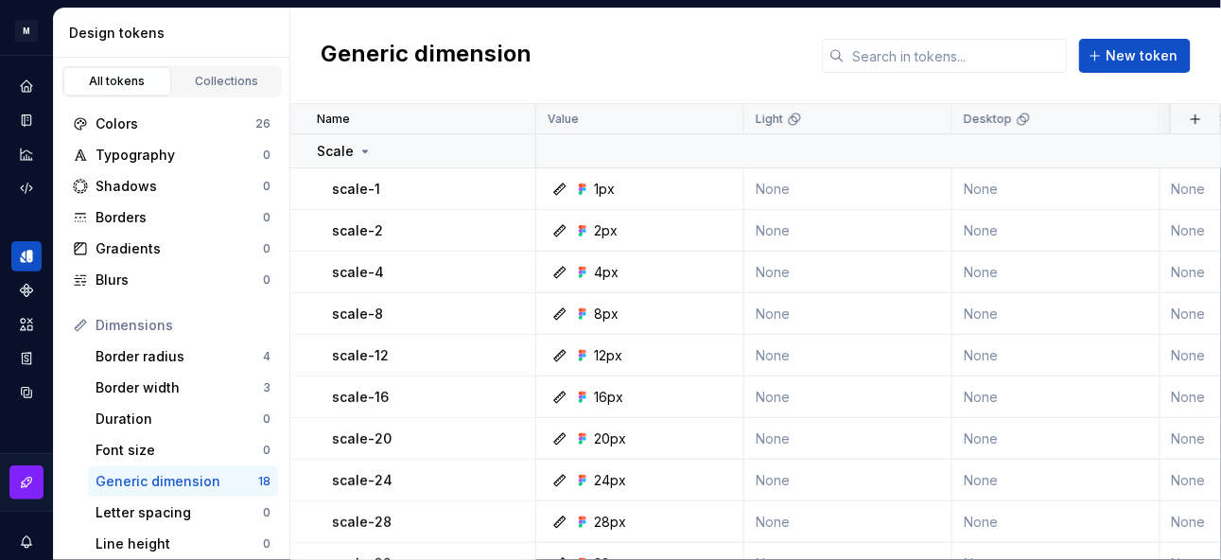
click at [16, 26] on html "M mDesignSystem A Design system data Design tokens All tokens Collections Color…" at bounding box center [610, 280] width 1221 height 560
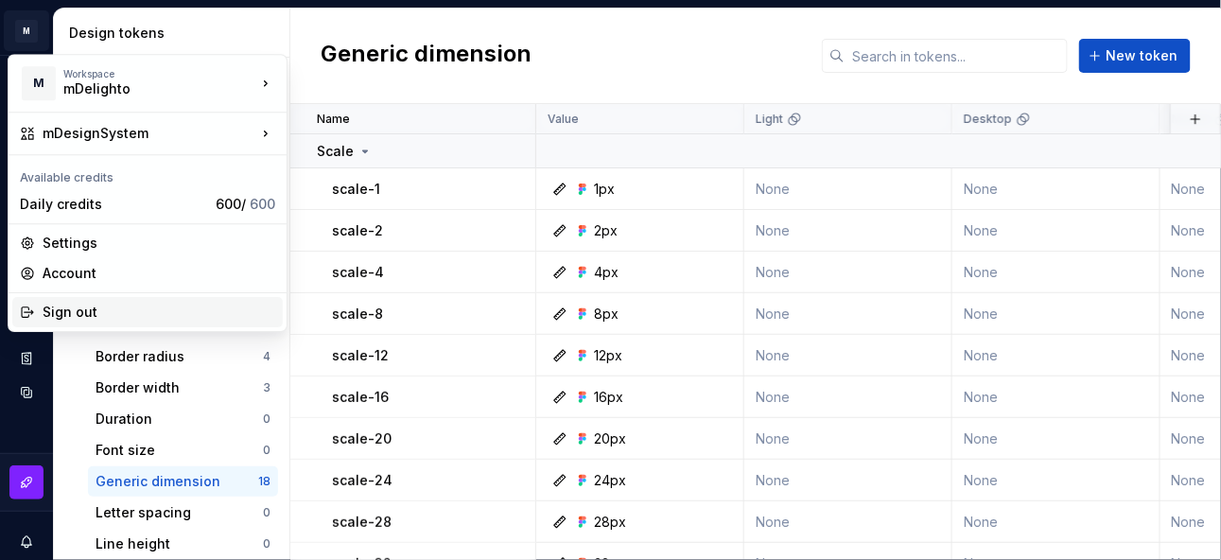
click at [179, 314] on div "Sign out" at bounding box center [159, 312] width 233 height 19
